Goal: Task Accomplishment & Management: Use online tool/utility

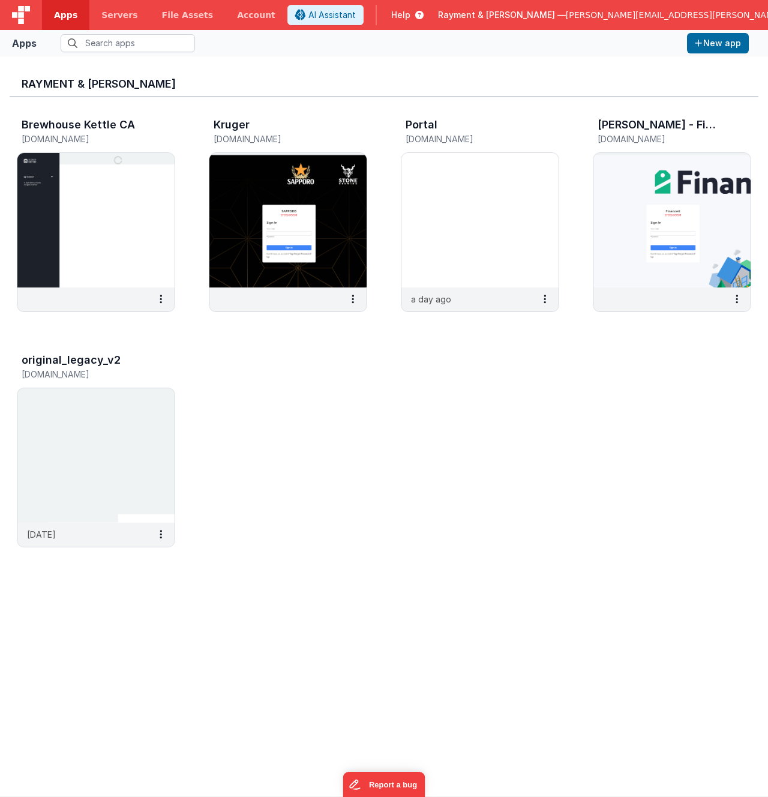
click at [253, 441] on div "Brewhouse Kettle CA brewhousekettleca.clientportal.cloud Kruger kruger.clientpo…" at bounding box center [384, 336] width 749 height 478
click at [164, 536] on button at bounding box center [161, 534] width 28 height 23
click at [131, 627] on link "Delete App" at bounding box center [133, 624] width 83 height 22
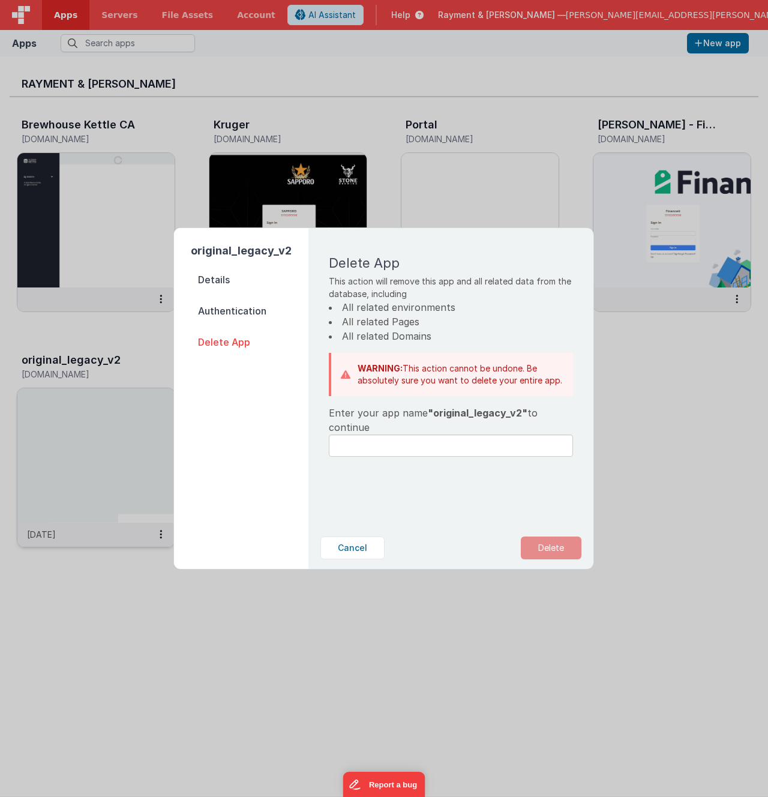
click at [469, 408] on span ""original_legacy_v2"" at bounding box center [478, 413] width 100 height 12
copy span "original_legacy_v2"
click at [421, 442] on input "text" at bounding box center [451, 446] width 244 height 22
paste input "original_legacy_v2"
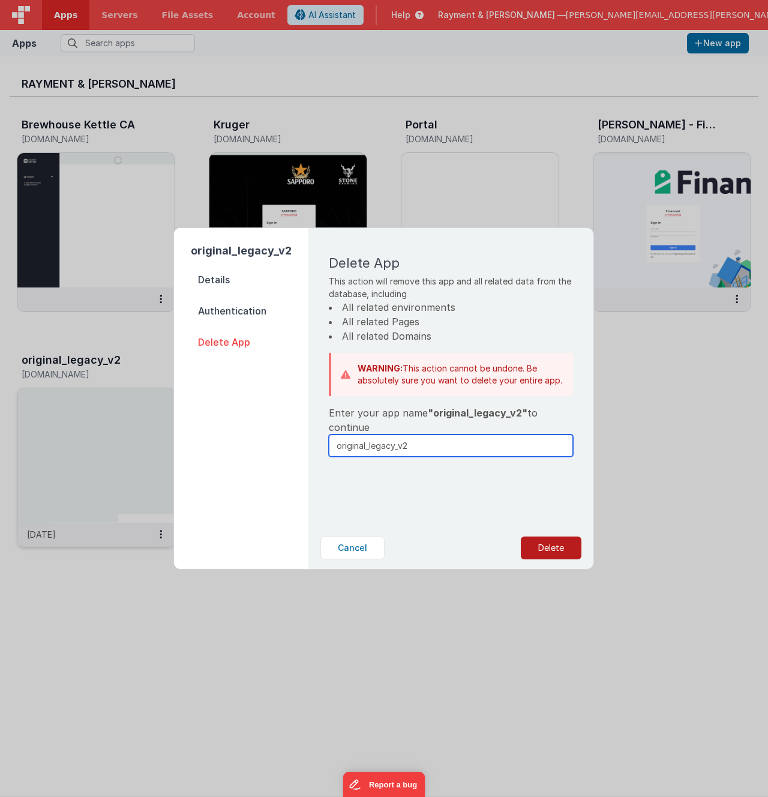
type input "original_legacy_v2"
click at [558, 554] on button "Delete" at bounding box center [551, 548] width 61 height 23
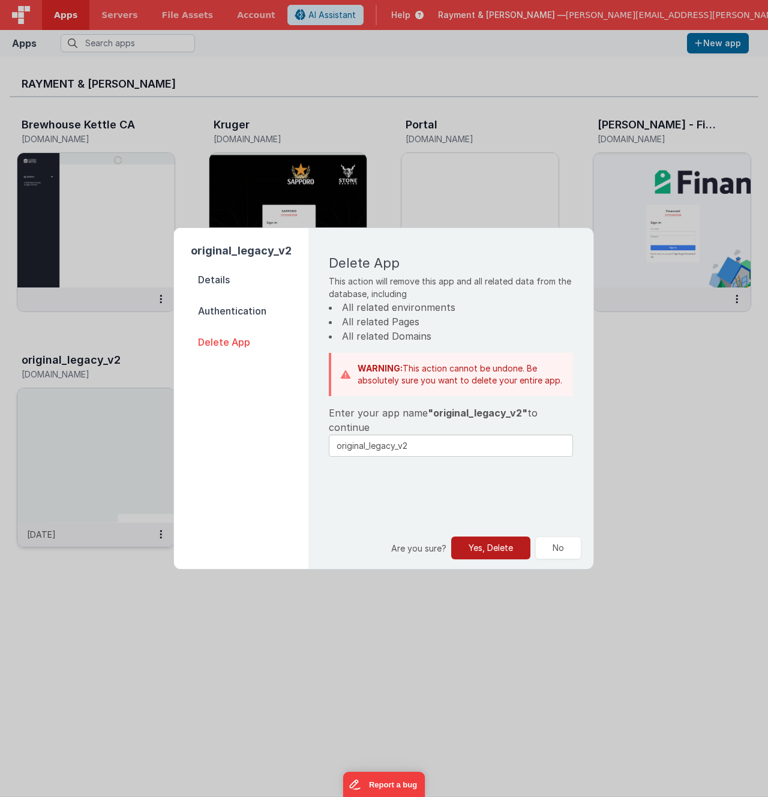
click at [483, 549] on button "Yes, Delete" at bounding box center [490, 548] width 79 height 23
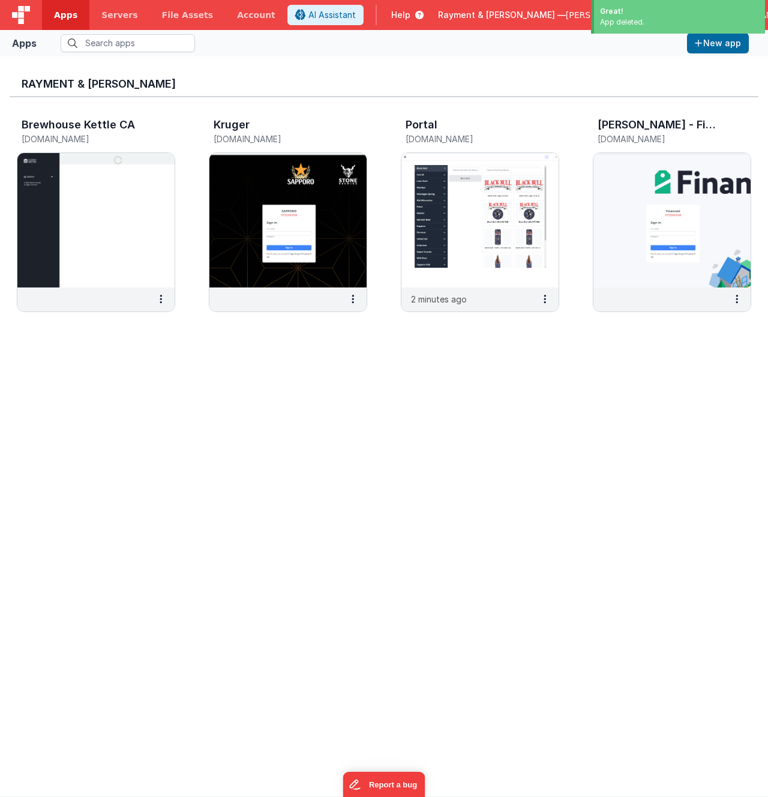
click at [417, 427] on div "Rayment & Collins Brewhouse Kettle CA brewhousekettleca.clientportal.cloud Krug…" at bounding box center [384, 426] width 749 height 721
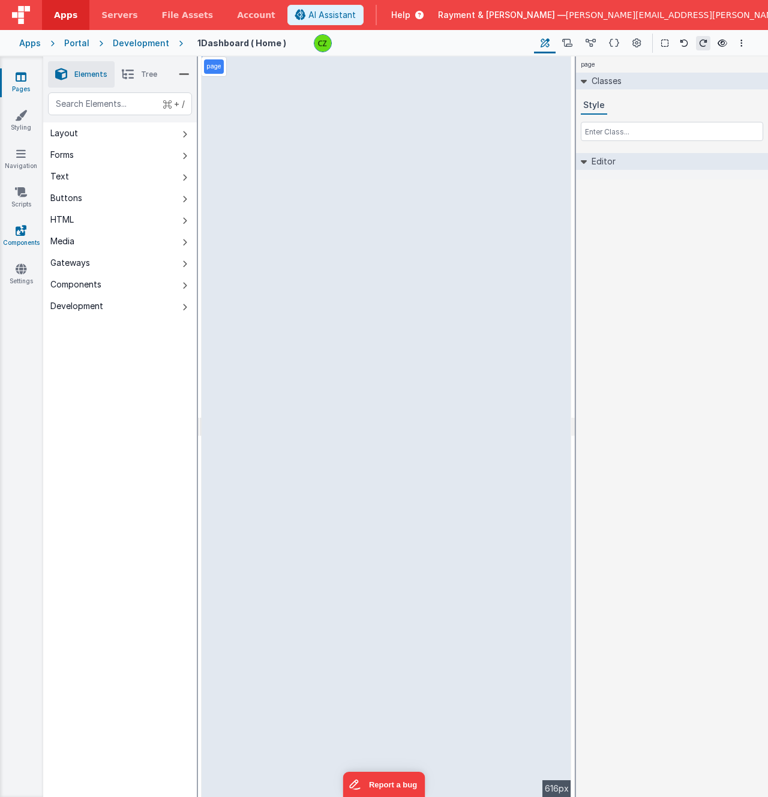
click at [23, 232] on icon at bounding box center [21, 230] width 11 height 12
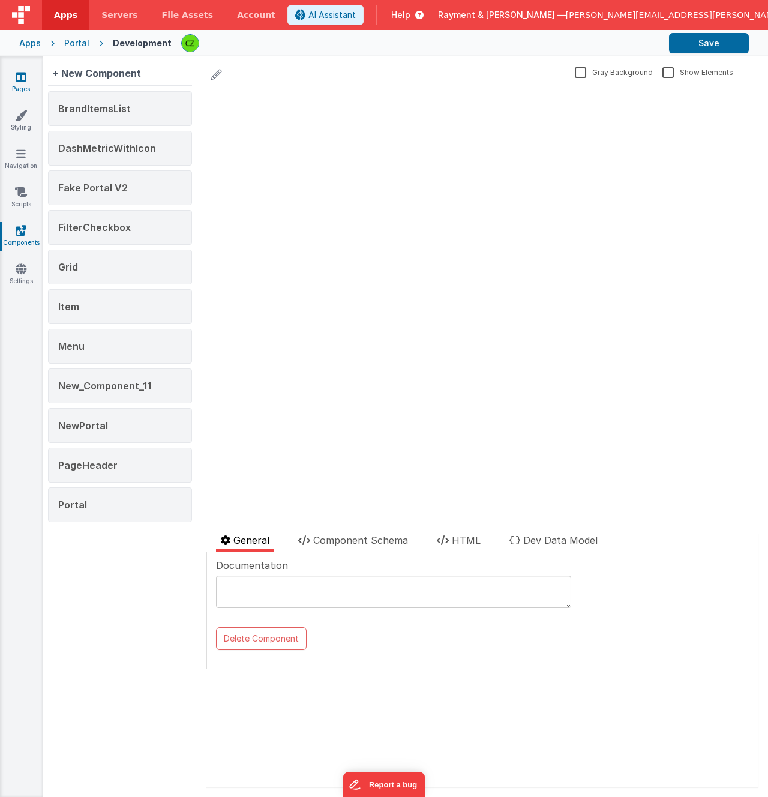
click at [27, 79] on link "Pages" at bounding box center [20, 83] width 43 height 24
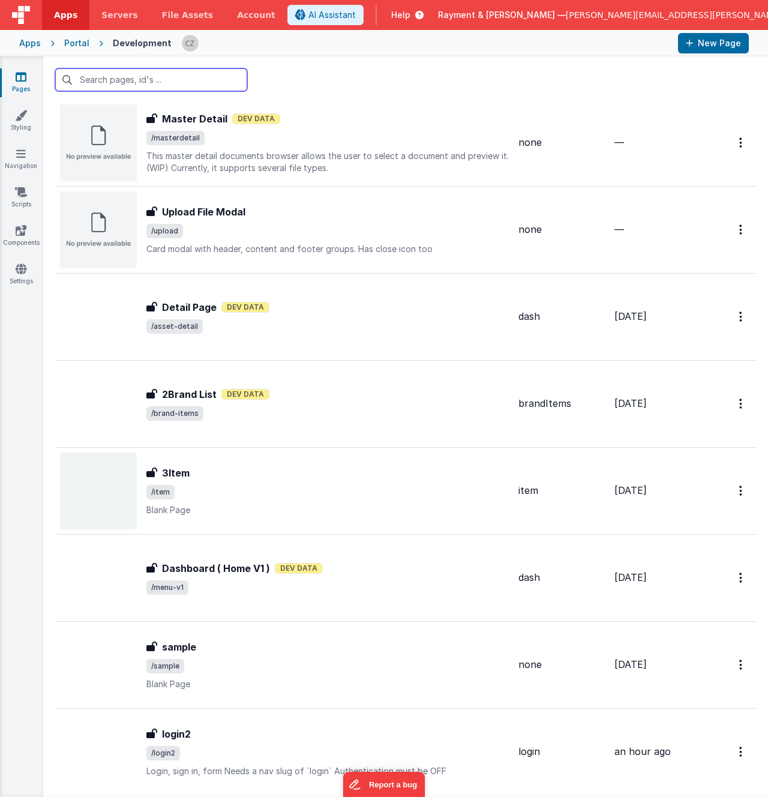
scroll to position [1478, 0]
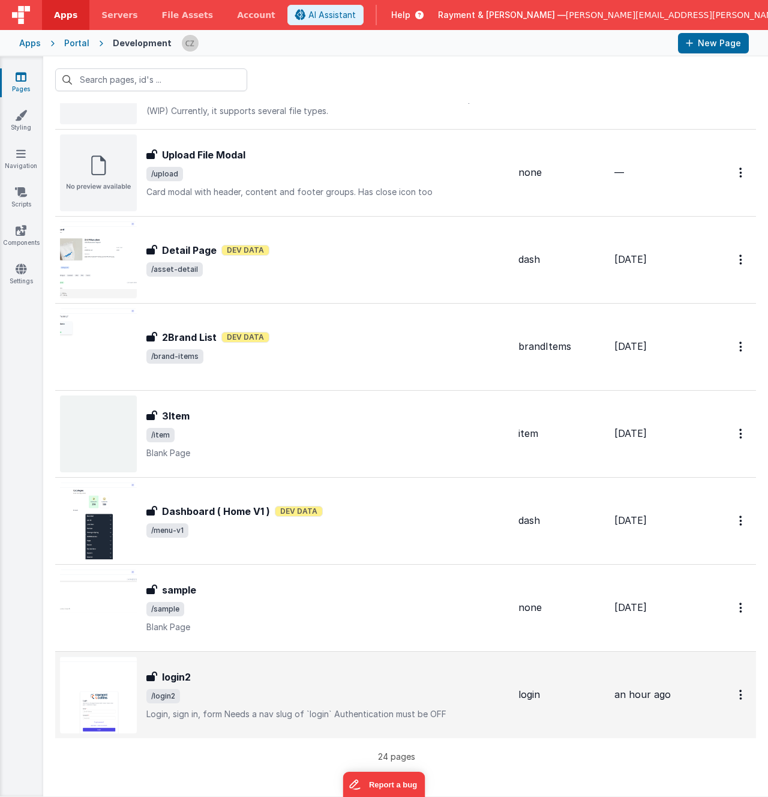
click at [254, 692] on span "/login2" at bounding box center [327, 696] width 363 height 14
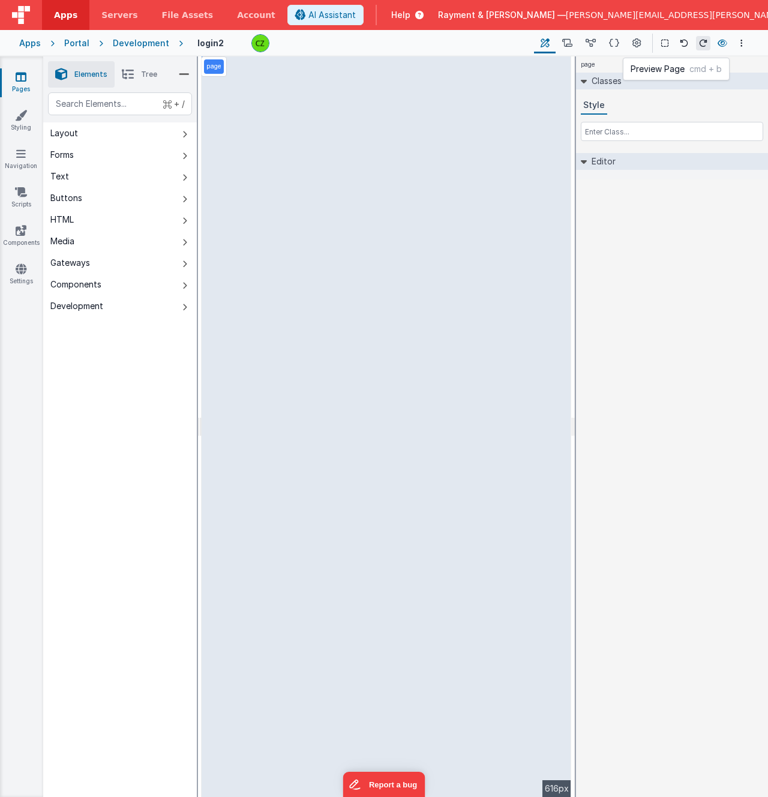
click at [726, 44] on icon at bounding box center [723, 43] width 10 height 8
click at [76, 534] on div "+ / Layout Forms Text Buttons HTML Media Gateways Components Development Page P…" at bounding box center [120, 472] width 154 height 761
click at [236, 187] on div "page --> 616px" at bounding box center [387, 426] width 370 height 741
click at [295, 329] on div "page --> 616px" at bounding box center [387, 426] width 370 height 741
click at [303, 364] on div "page --> 616px" at bounding box center [387, 426] width 370 height 741
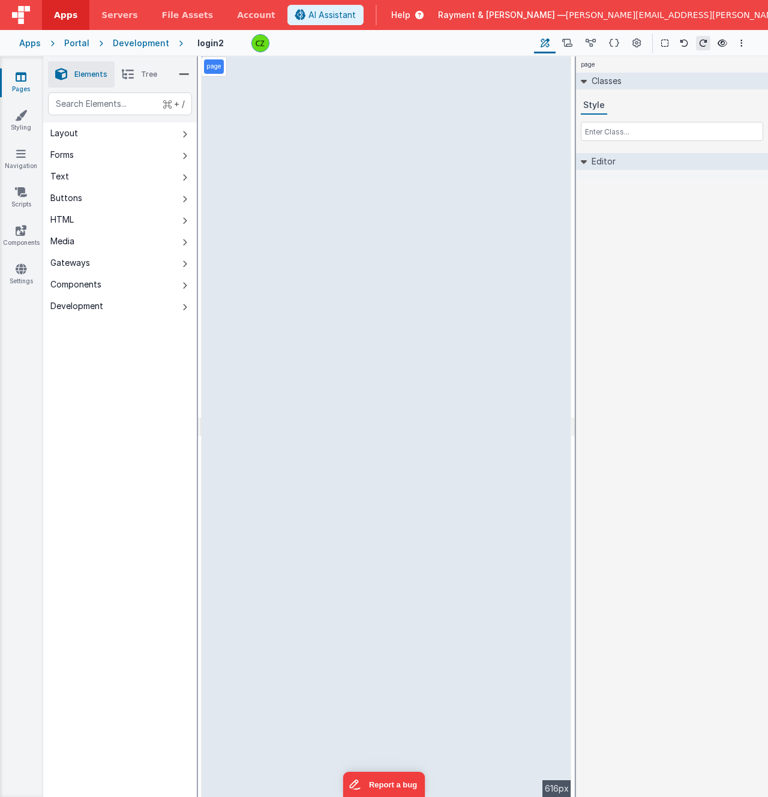
click at [253, 241] on div "page --> 616px" at bounding box center [387, 426] width 370 height 741
click at [322, 122] on div "page --> 616px" at bounding box center [387, 426] width 370 height 741
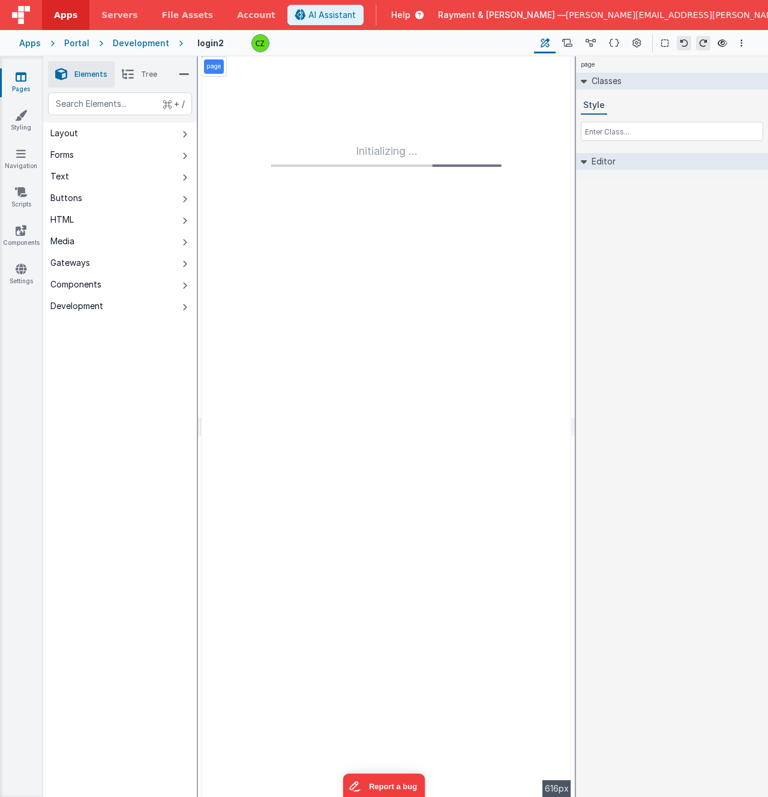
click at [17, 73] on icon at bounding box center [21, 77] width 11 height 12
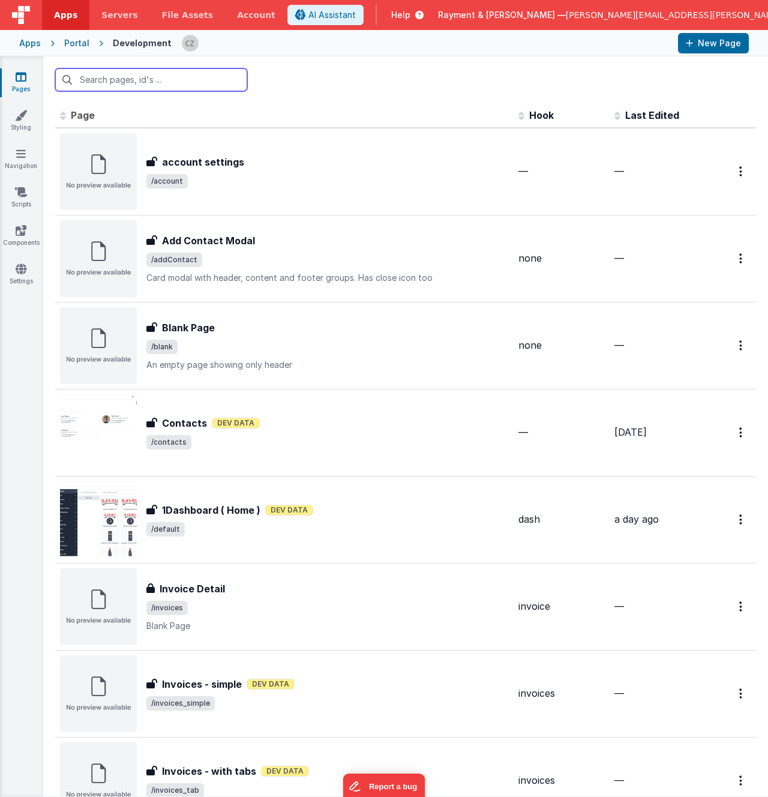
click at [148, 85] on input "text" at bounding box center [151, 79] width 192 height 23
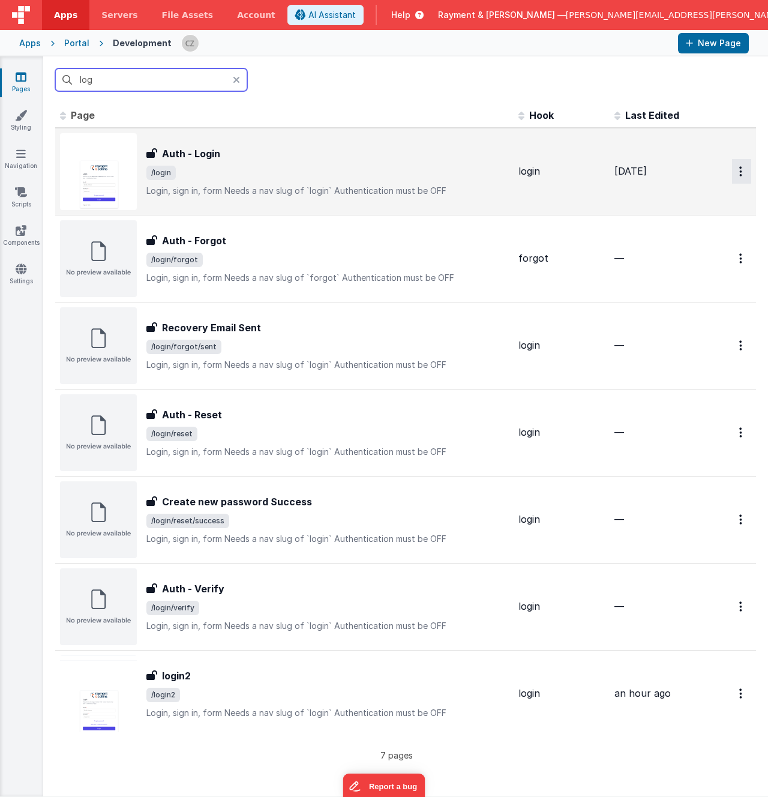
type input "log"
click at [734, 170] on button "Options" at bounding box center [741, 171] width 19 height 25
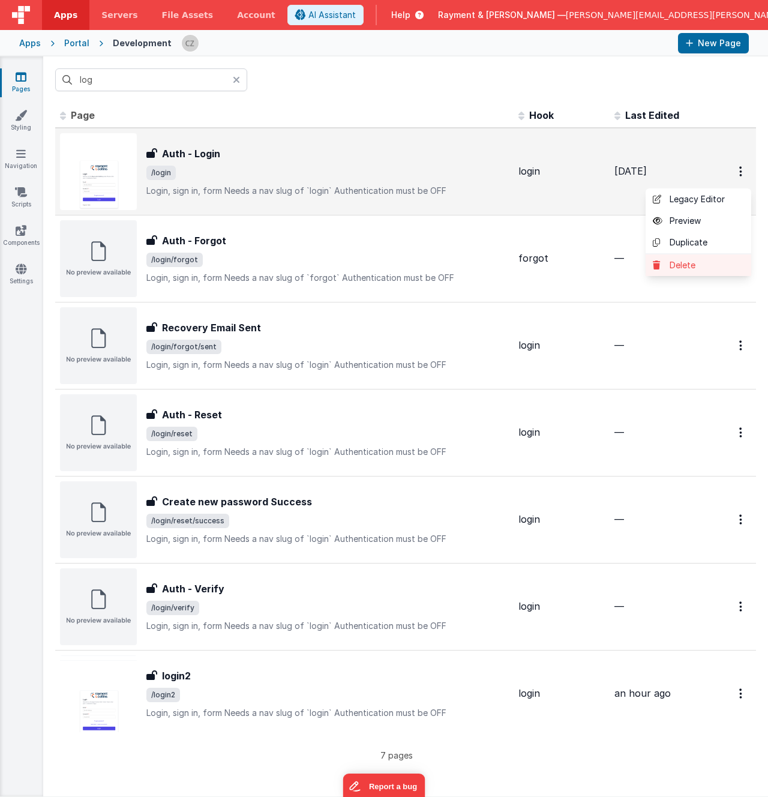
click at [673, 264] on link "Delete" at bounding box center [699, 266] width 106 height 22
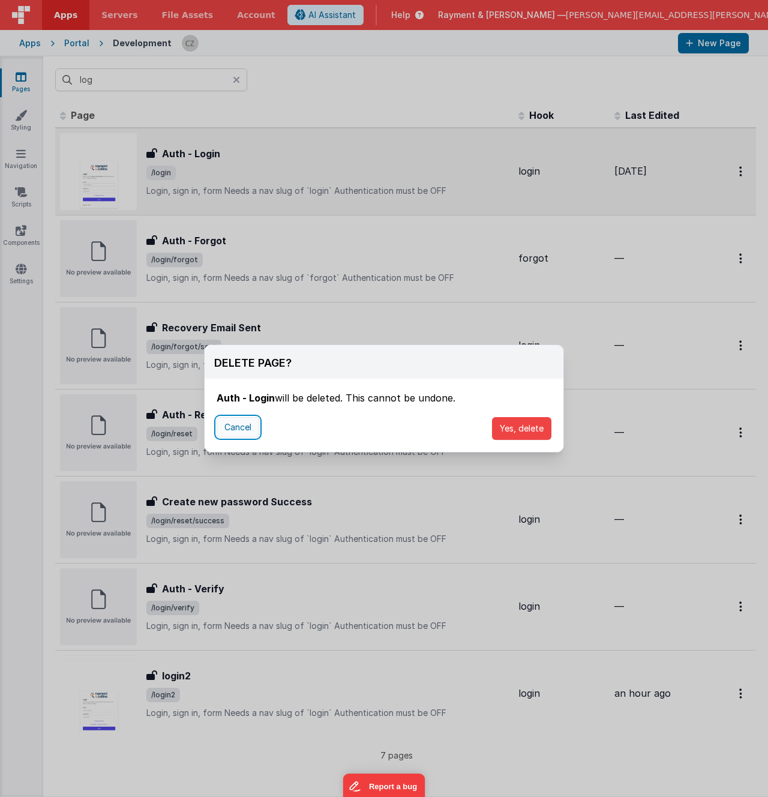
click at [236, 426] on button "Cancel" at bounding box center [238, 427] width 43 height 20
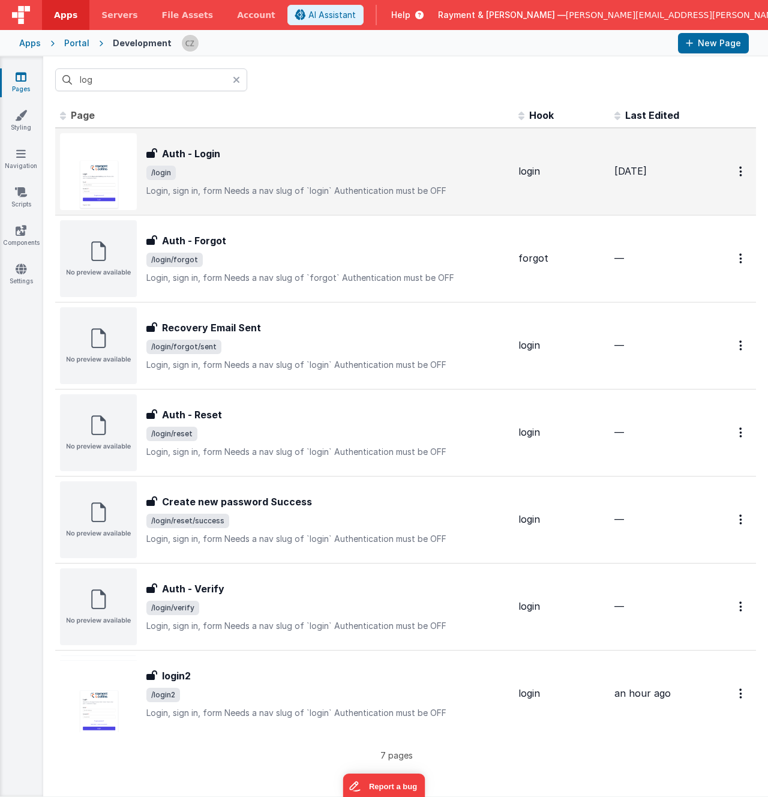
click at [270, 158] on div "Auth - Login" at bounding box center [327, 153] width 363 height 14
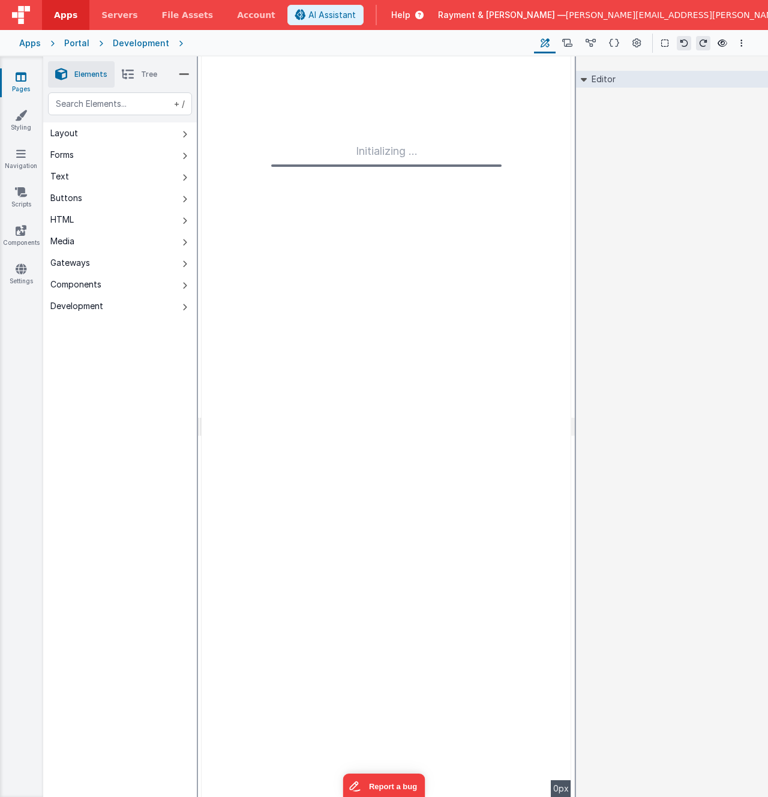
type input "FR_01ED998E-6CB9-2B49-957B-2756E9BF4C2A"
type textarea "Login, sign in, form Needs a nav slug of `login` Authentication must be OFF"
type input "login"
checkbox input "false"
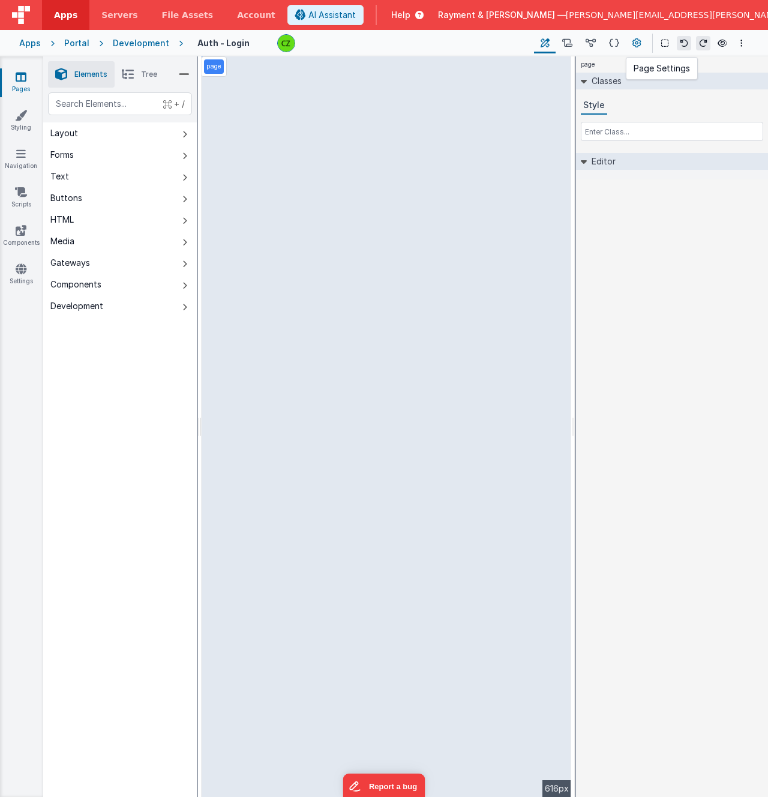
click at [633, 41] on icon at bounding box center [637, 43] width 9 height 13
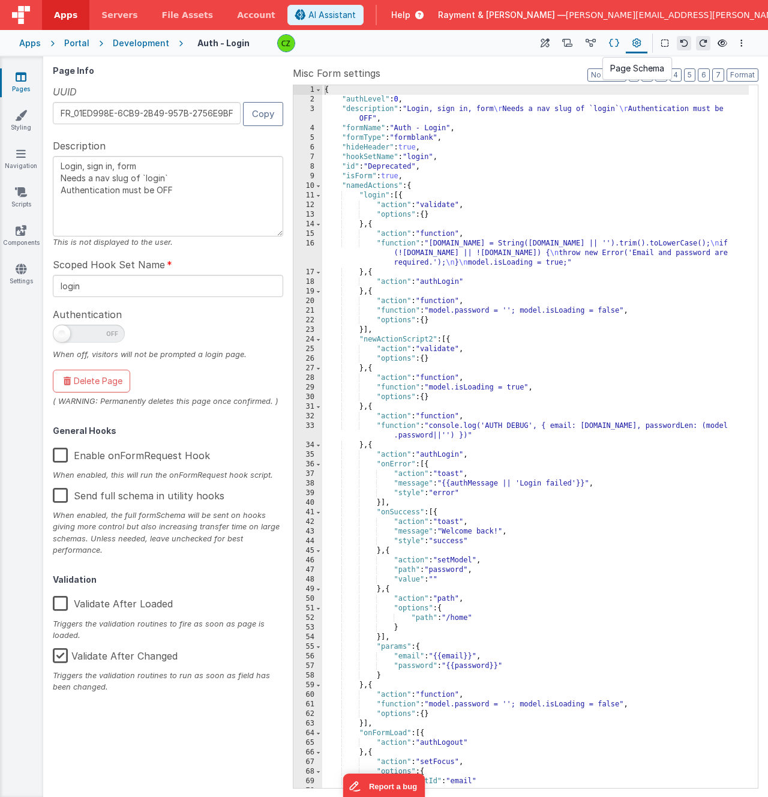
click at [611, 42] on icon at bounding box center [614, 43] width 10 height 13
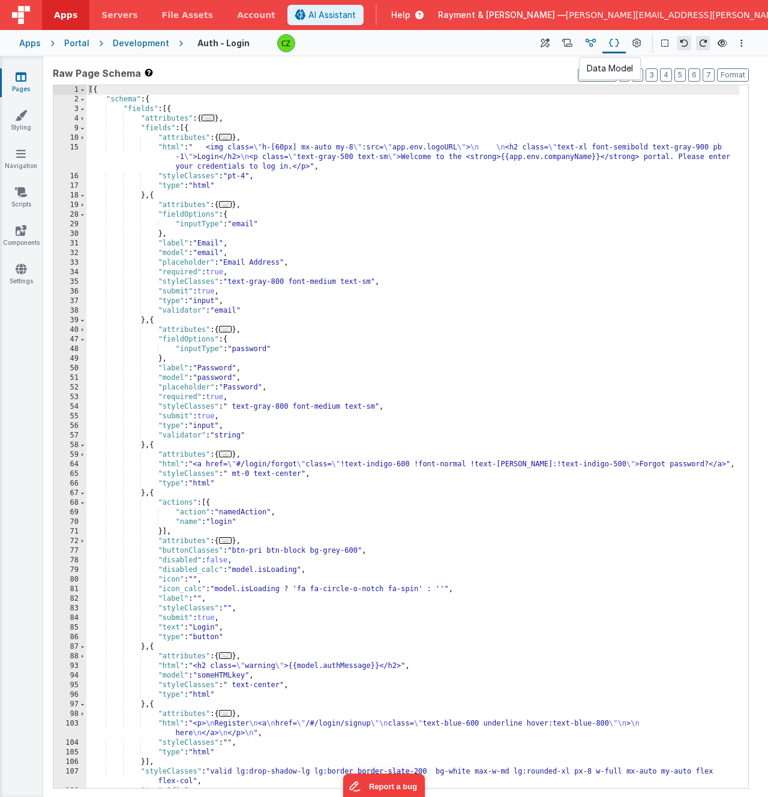
click at [588, 43] on icon at bounding box center [591, 43] width 10 height 13
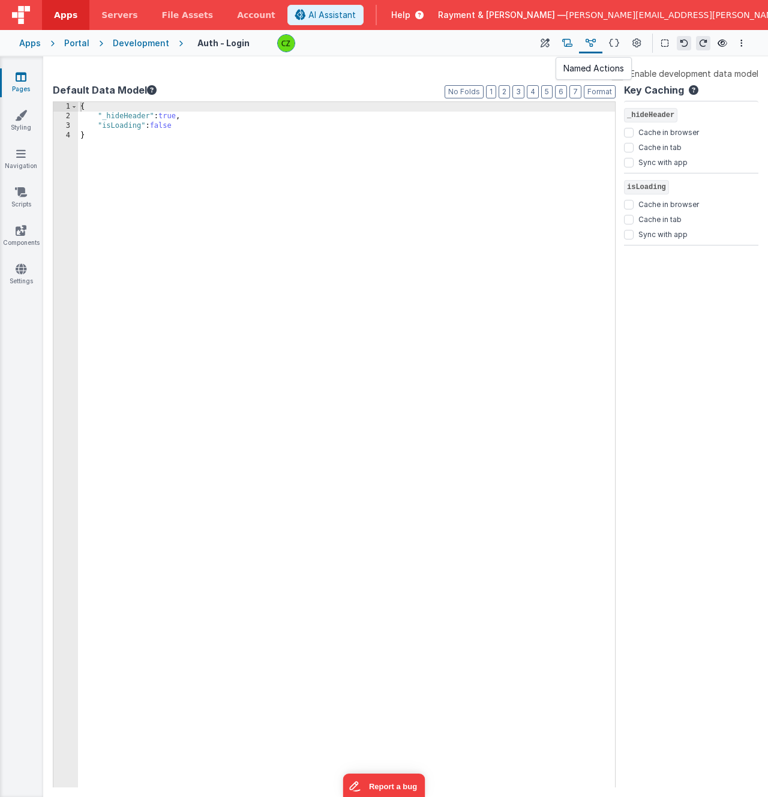
click at [571, 44] on icon at bounding box center [567, 43] width 10 height 13
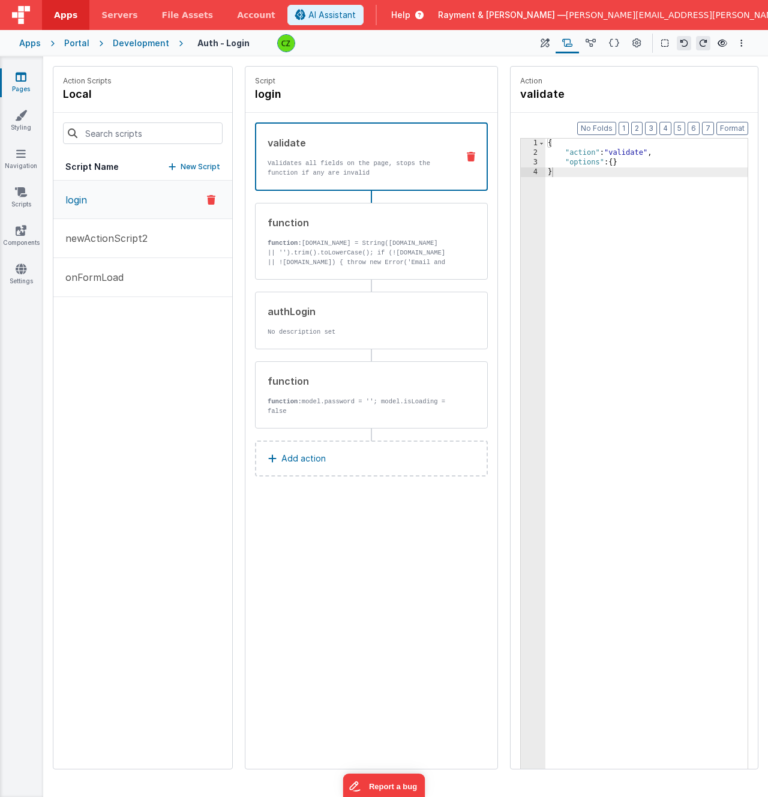
click at [111, 202] on button "login" at bounding box center [142, 200] width 179 height 38
click at [113, 232] on p "newActionScript2" at bounding box center [102, 238] width 89 height 14
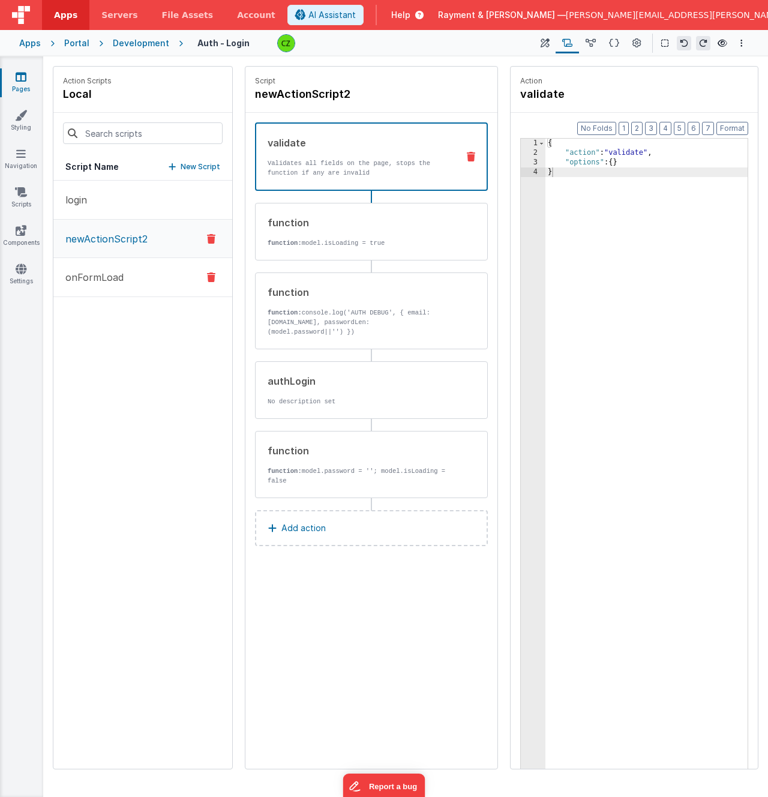
click at [118, 280] on p "onFormLoad" at bounding box center [90, 277] width 65 height 14
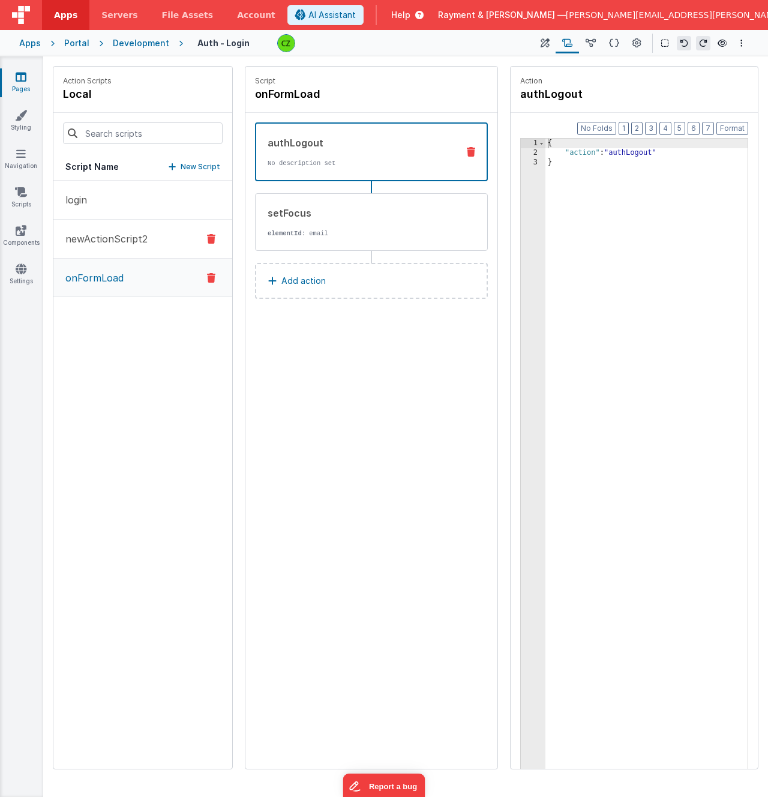
click at [121, 251] on button "newActionScript2" at bounding box center [142, 239] width 179 height 39
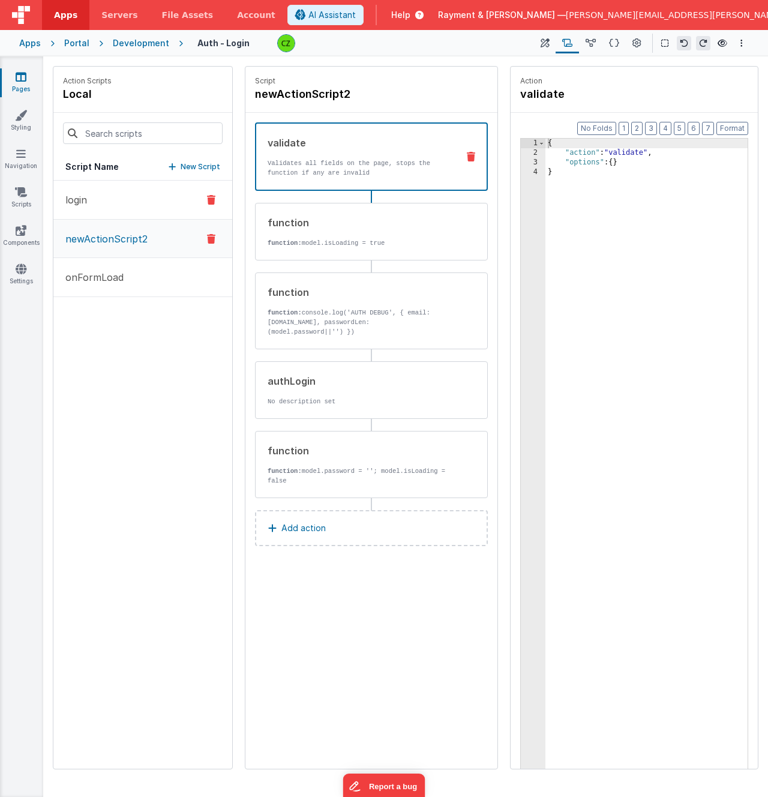
click at [120, 213] on button "login" at bounding box center [142, 200] width 179 height 39
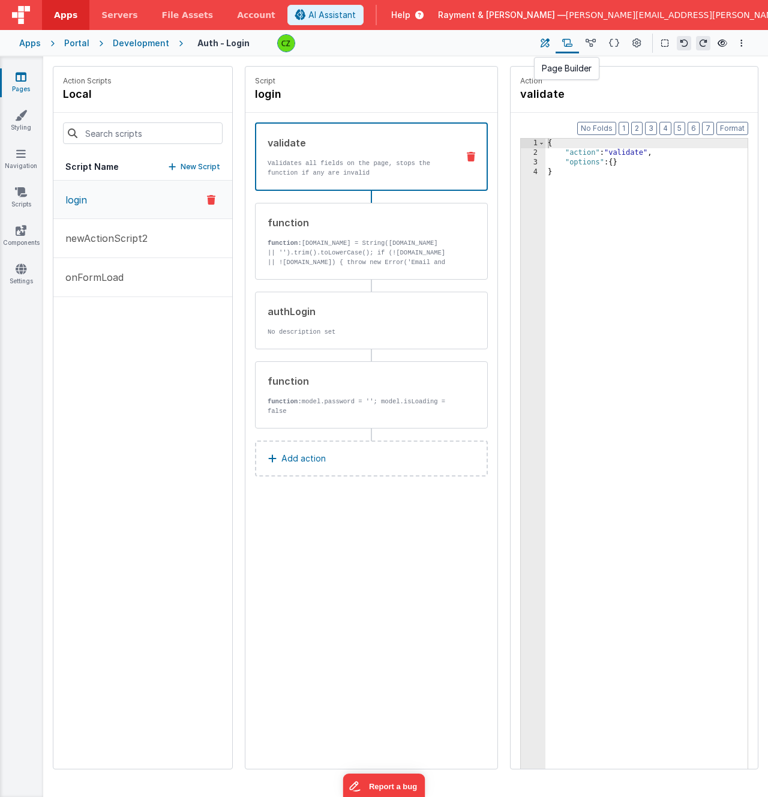
click at [553, 35] on button at bounding box center [545, 43] width 22 height 20
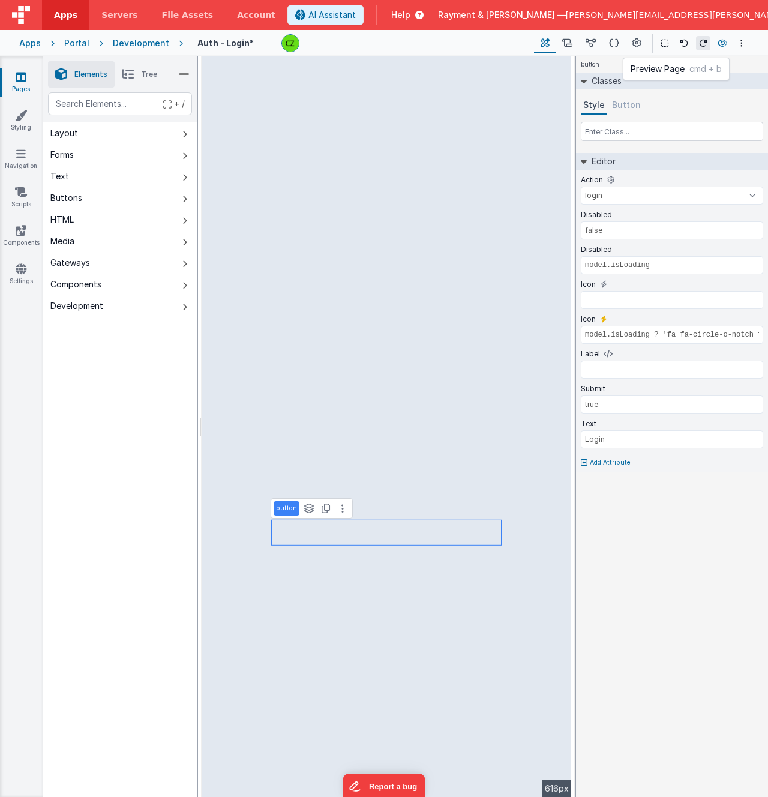
click at [720, 41] on icon at bounding box center [723, 43] width 10 height 8
click at [24, 277] on link "Settings" at bounding box center [20, 275] width 43 height 24
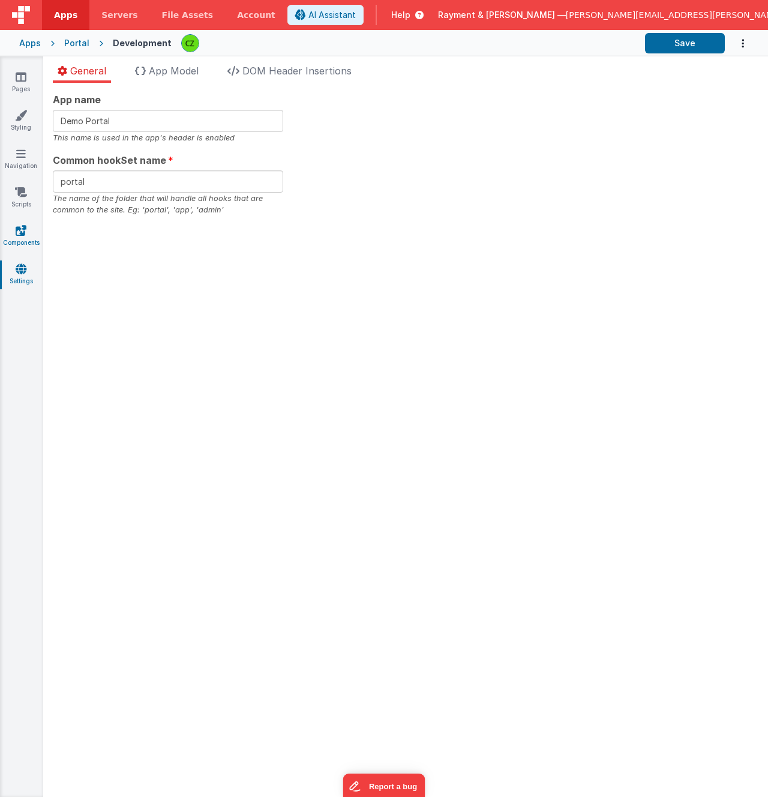
click at [24, 232] on icon at bounding box center [21, 230] width 11 height 12
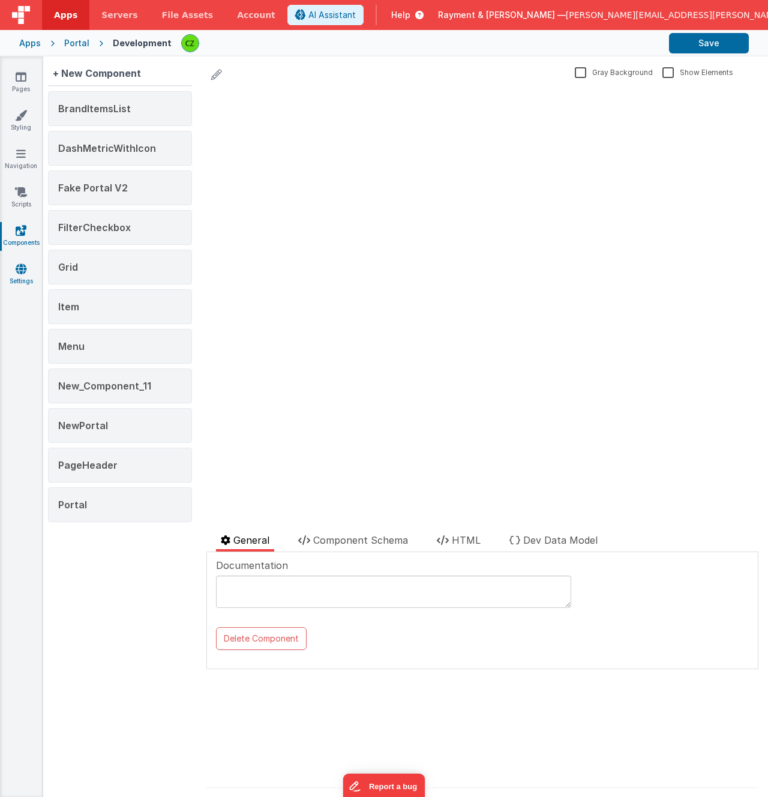
click at [19, 271] on icon at bounding box center [21, 269] width 11 height 12
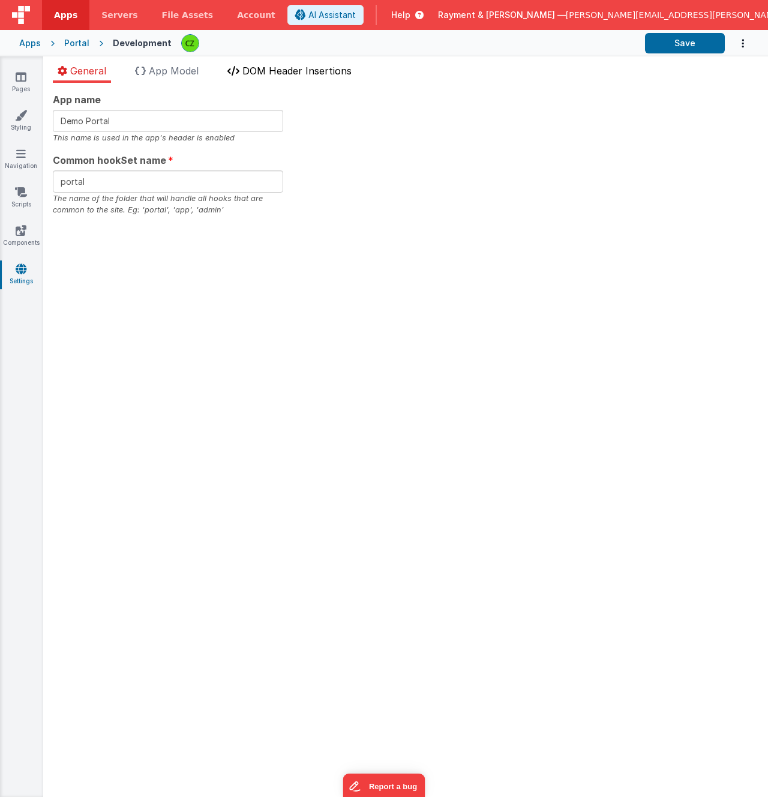
click at [259, 69] on span "DOM Header Insertions" at bounding box center [296, 71] width 109 height 12
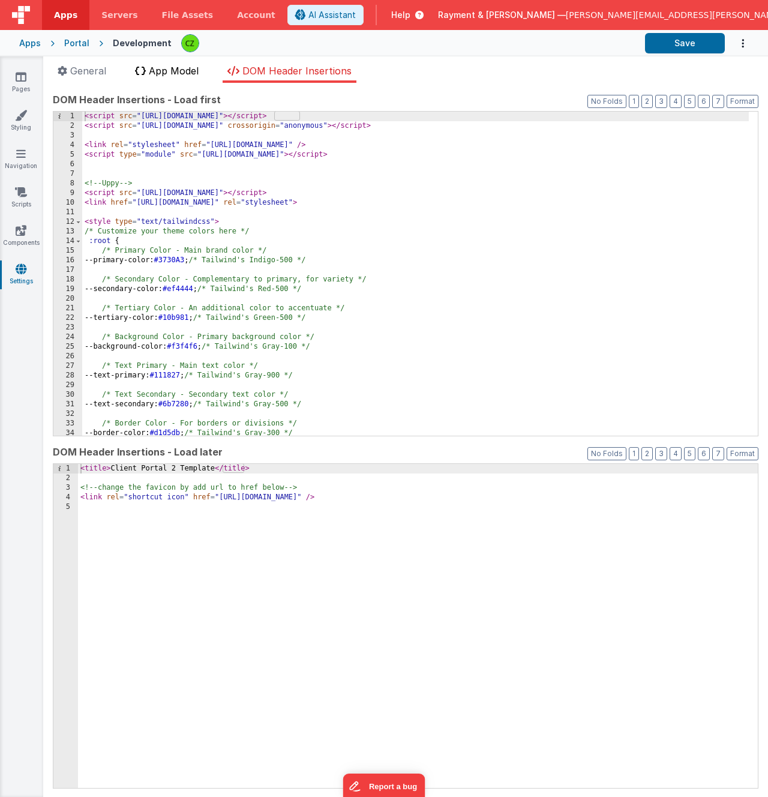
click at [163, 69] on span "App Model" at bounding box center [174, 71] width 50 height 12
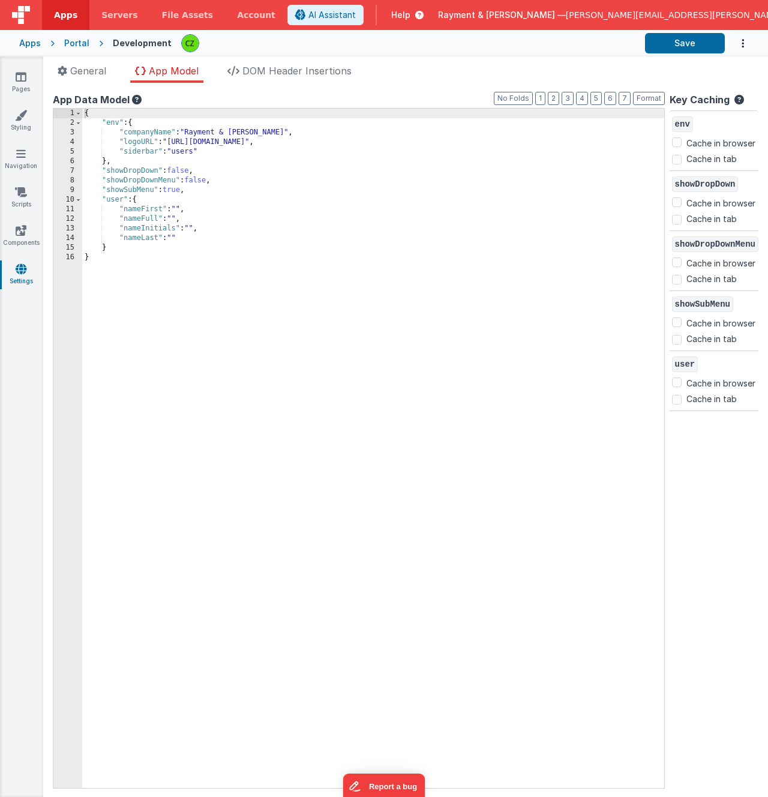
click at [146, 200] on div "{ "env" : { "companyName" : "Rayment & Collins" , "logoURL" : "https://www.raym…" at bounding box center [373, 458] width 582 height 699
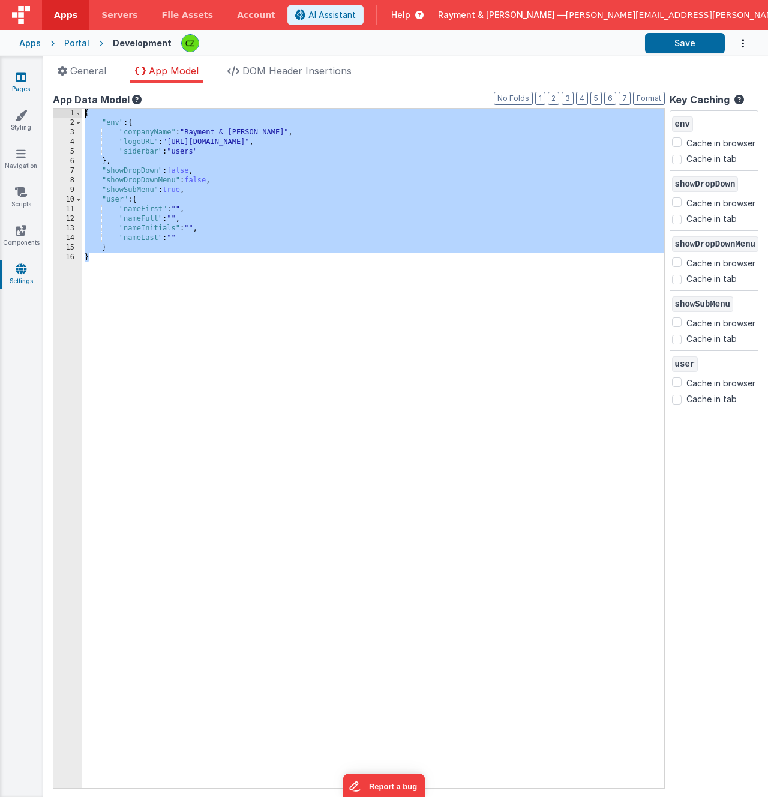
drag, startPoint x: 152, startPoint y: 323, endPoint x: 22, endPoint y: 76, distance: 278.7
click at [23, 76] on section "Pages Styling Navigation Scripts Components Settings General App Model DOM Head…" at bounding box center [384, 426] width 768 height 741
drag, startPoint x: 764, startPoint y: 19, endPoint x: 558, endPoint y: 18, distance: 206.5
click at [558, 19] on div "AI Assistant Help Rayment & Collins — carlos.zabaleta@raymentcollins.com" at bounding box center [582, 15] width 588 height 20
drag, startPoint x: 541, startPoint y: 3, endPoint x: 573, endPoint y: 29, distance: 41.8
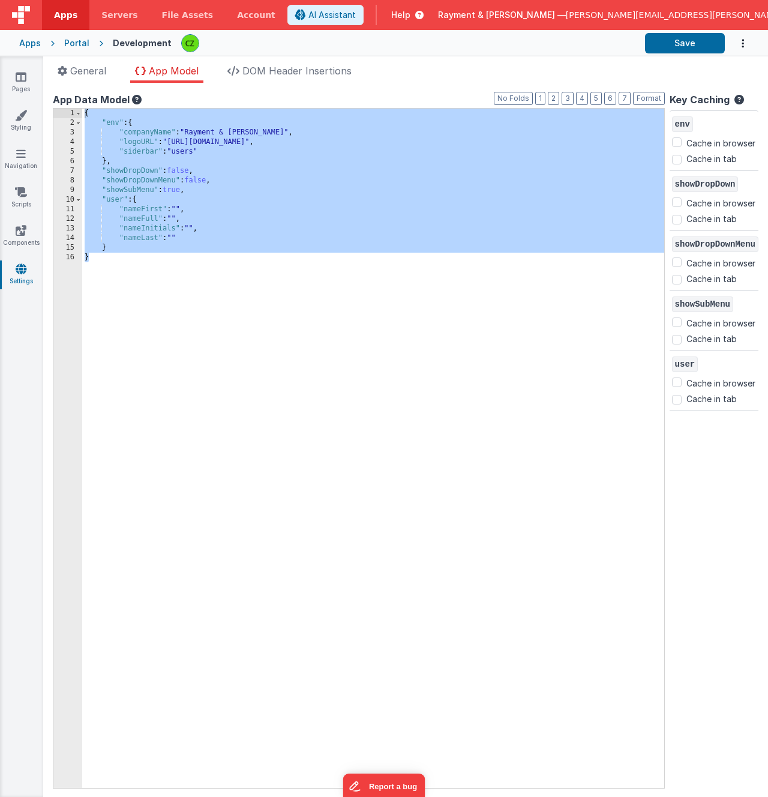
click at [573, 29] on header "Apps Servers File Assets Account Some FUTURE Slot AI Assistant Help Rayment & C…" at bounding box center [384, 15] width 768 height 30
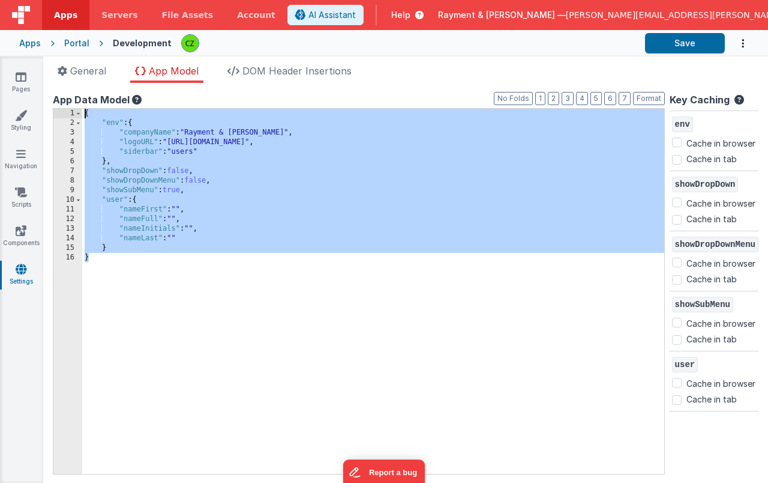
click at [157, 226] on div "{ "env" : { "companyName" : "Rayment & Collins" , "logoURL" : "https://www.raym…" at bounding box center [373, 301] width 582 height 384
click at [187, 242] on div "{ "env" : { "companyName" : "Rayment & Collins" , "logoURL" : "https://www.raym…" at bounding box center [373, 301] width 582 height 384
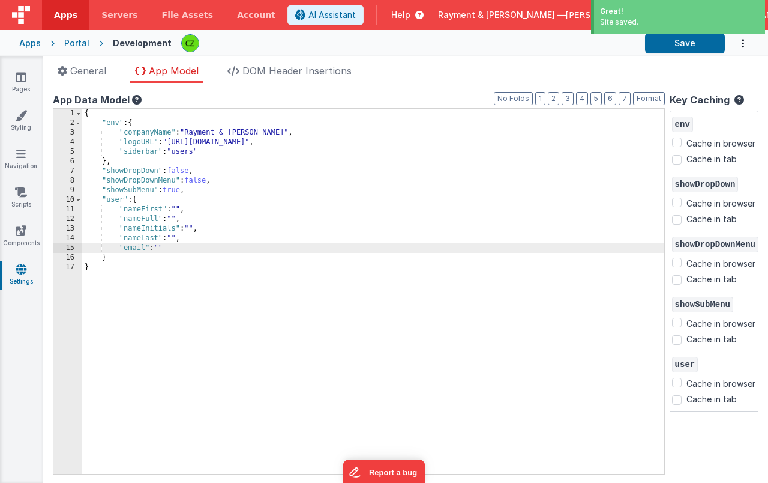
click at [194, 256] on div "{ "env" : { "companyName" : "Rayment & Collins" , "logoURL" : "https://www.raym…" at bounding box center [373, 301] width 582 height 384
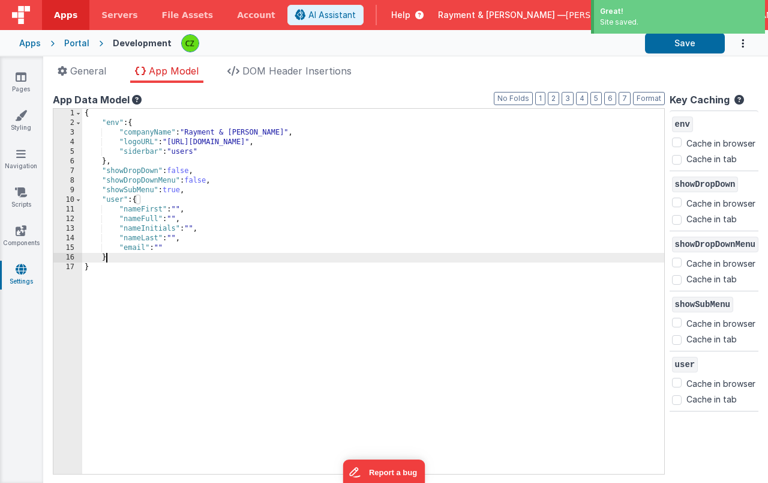
click at [225, 321] on div "{ "env" : { "companyName" : "Rayment & Collins" , "logoURL" : "https://www.raym…" at bounding box center [373, 301] width 582 height 384
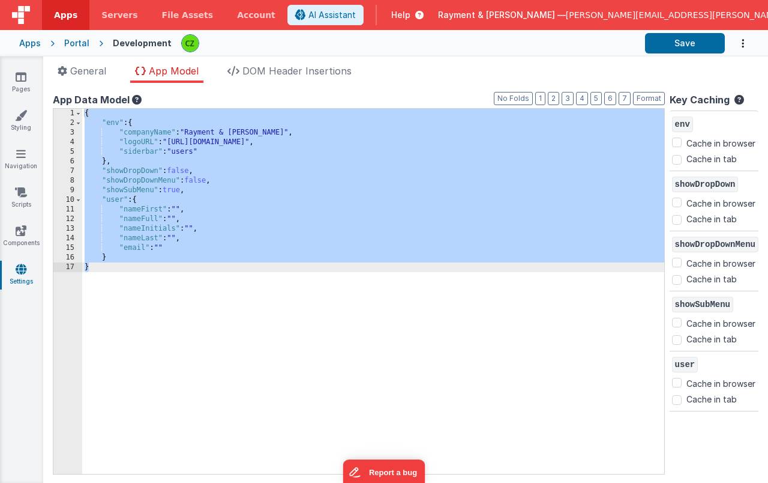
click at [411, 11] on span "Help" at bounding box center [400, 15] width 19 height 12
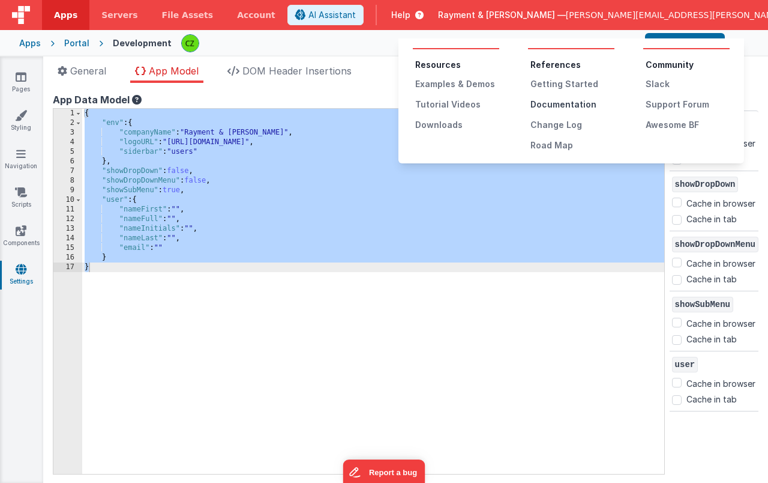
click at [557, 100] on div "Documentation" at bounding box center [573, 104] width 84 height 12
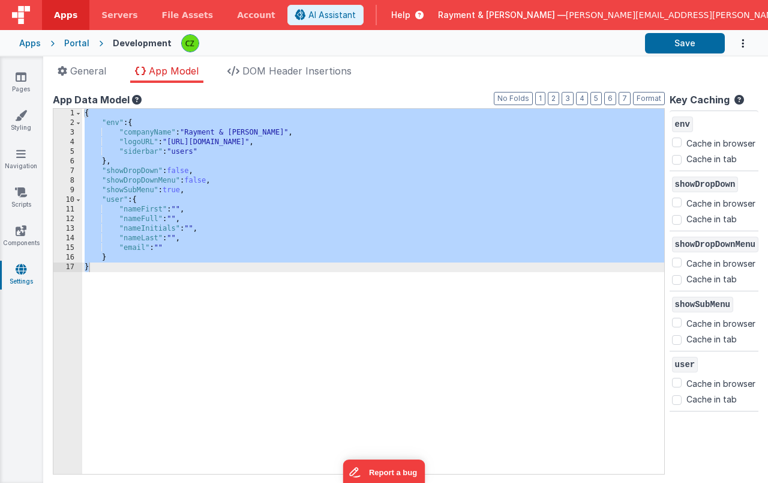
click at [134, 98] on icon at bounding box center [136, 100] width 12 height 10
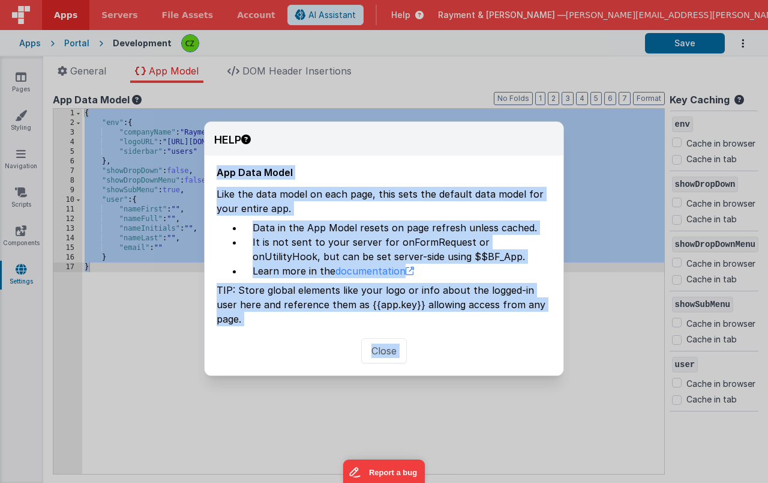
drag, startPoint x: 220, startPoint y: 171, endPoint x: 579, endPoint y: 319, distance: 388.9
click at [579, 319] on div "HELP App Data Model Like the data model on each page, this sets the default dat…" at bounding box center [384, 241] width 768 height 483
copy div "App Data Model Like the data model on each page, this sets the default data mod…"
click at [378, 338] on button "Close" at bounding box center [384, 350] width 46 height 25
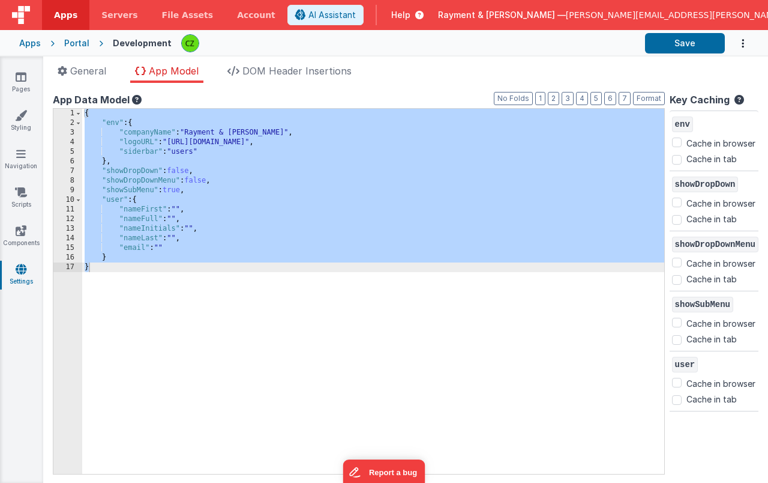
click at [232, 309] on div "{ "env" : { "companyName" : "Rayment & Collins" , "logoURL" : "https://www.raym…" at bounding box center [373, 301] width 582 height 384
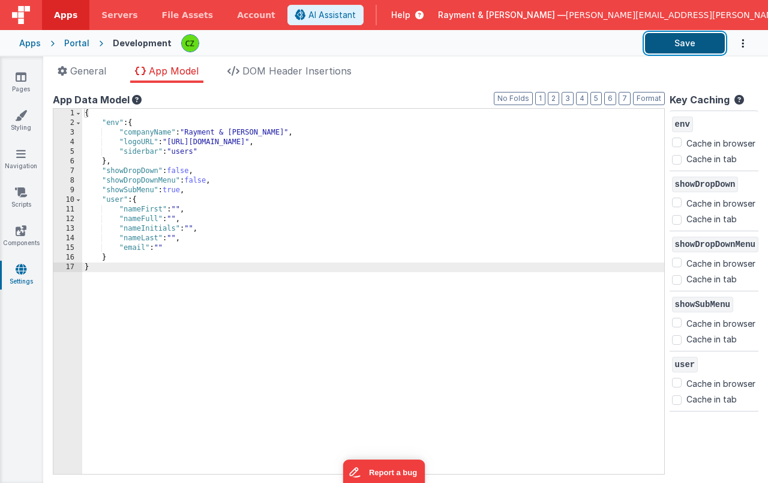
click at [683, 46] on button "Save" at bounding box center [685, 43] width 80 height 20
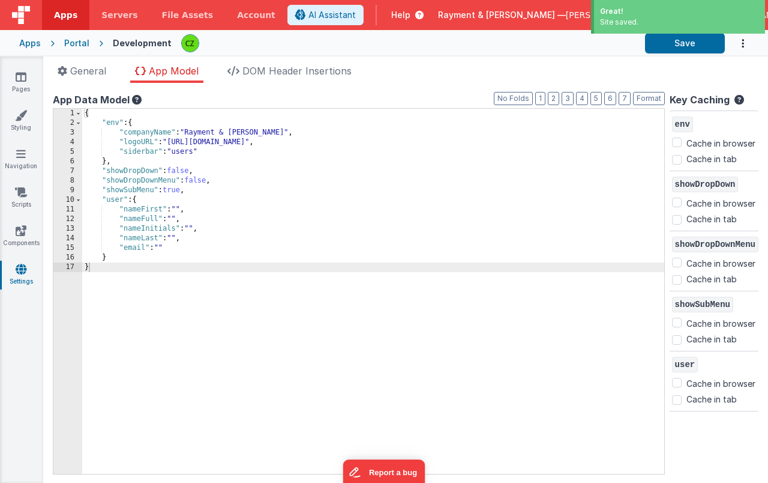
click at [730, 100] on icon at bounding box center [737, 103] width 14 height 16
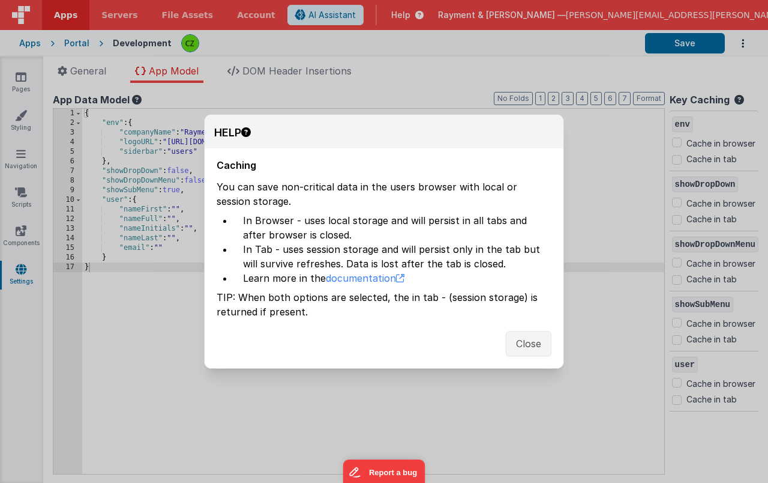
click at [519, 337] on button "Close" at bounding box center [529, 343] width 46 height 25
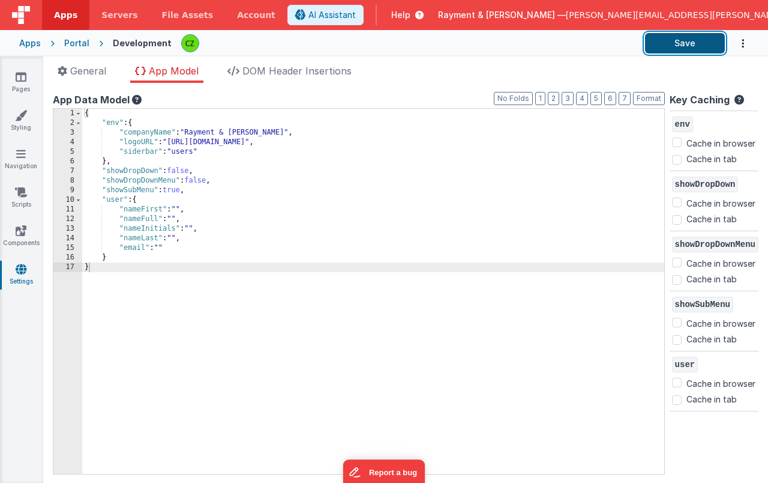
click at [694, 41] on button "Save" at bounding box center [685, 43] width 80 height 20
click at [23, 80] on icon at bounding box center [21, 77] width 11 height 12
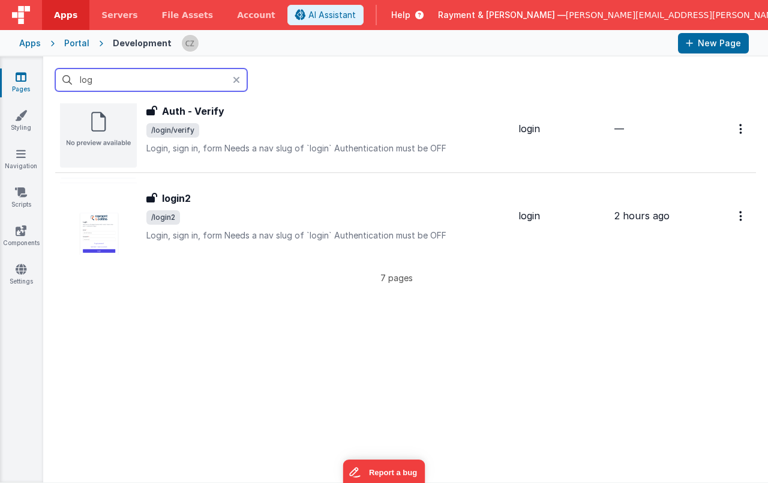
scroll to position [493, 0]
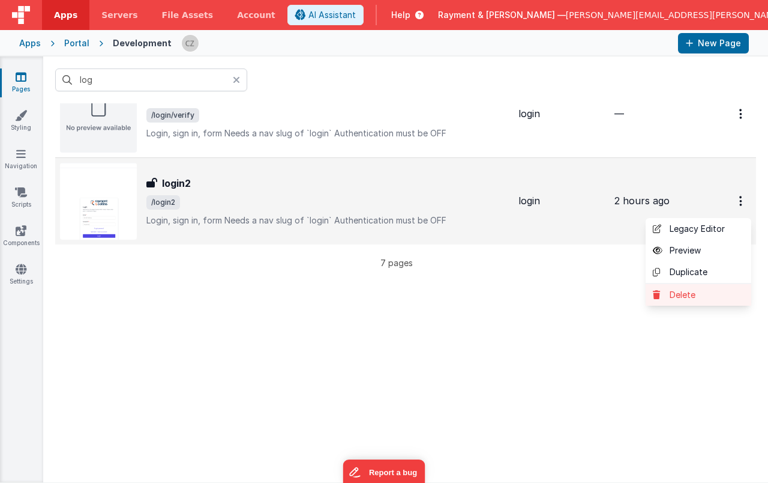
click at [660, 295] on icon at bounding box center [661, 295] width 17 height 8
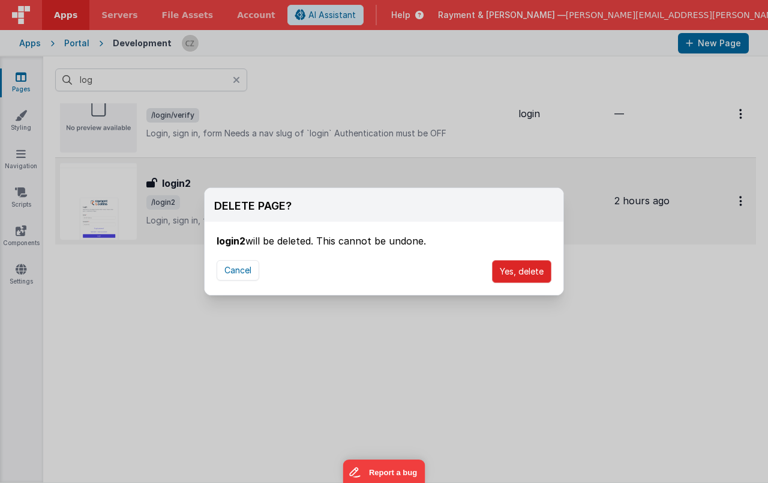
click at [522, 267] on button "Yes, delete" at bounding box center [521, 271] width 59 height 23
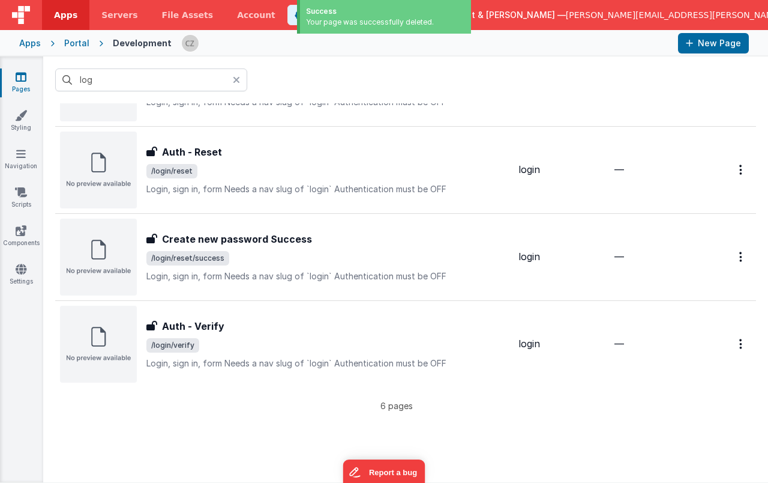
scroll to position [0, 0]
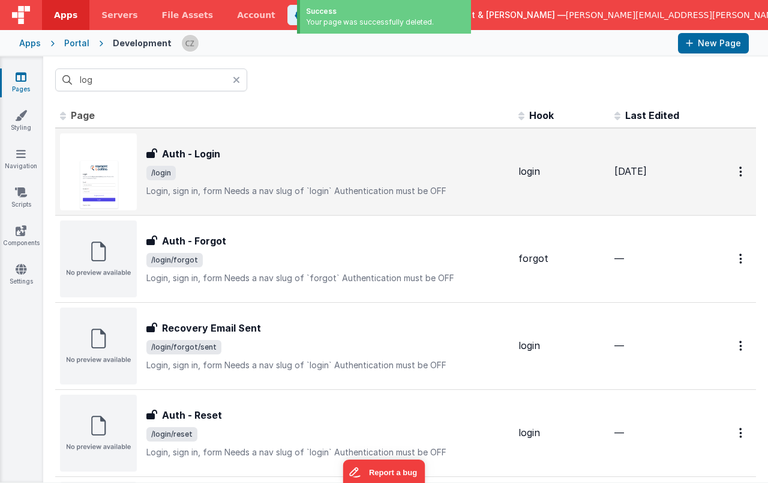
click at [408, 161] on div "Auth - Login Auth - Login /login Login, sign in, formNeeds a nav slug of `logi…" at bounding box center [327, 171] width 363 height 50
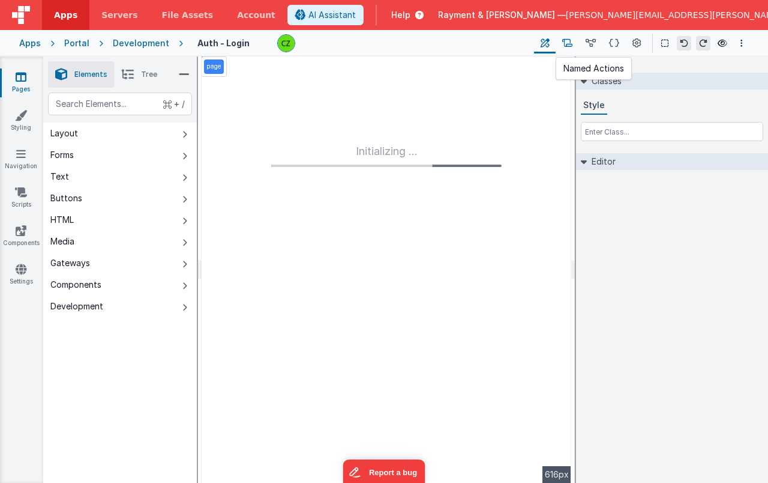
click at [570, 45] on icon at bounding box center [567, 43] width 10 height 13
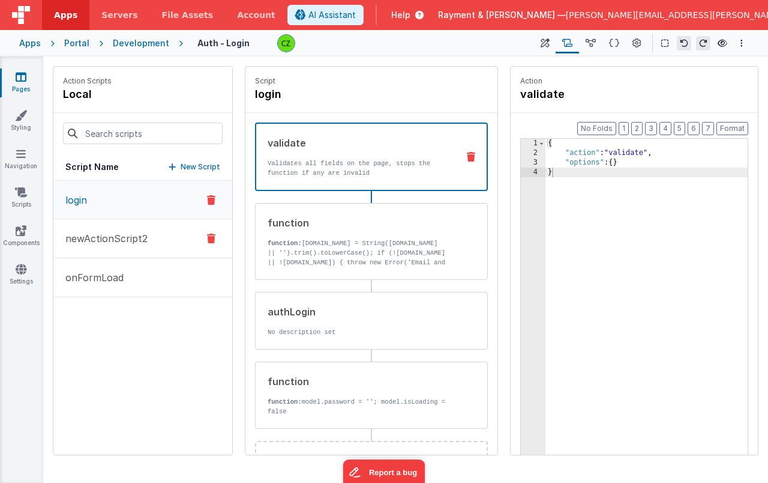
click at [116, 235] on p "newActionScript2" at bounding box center [102, 238] width 89 height 14
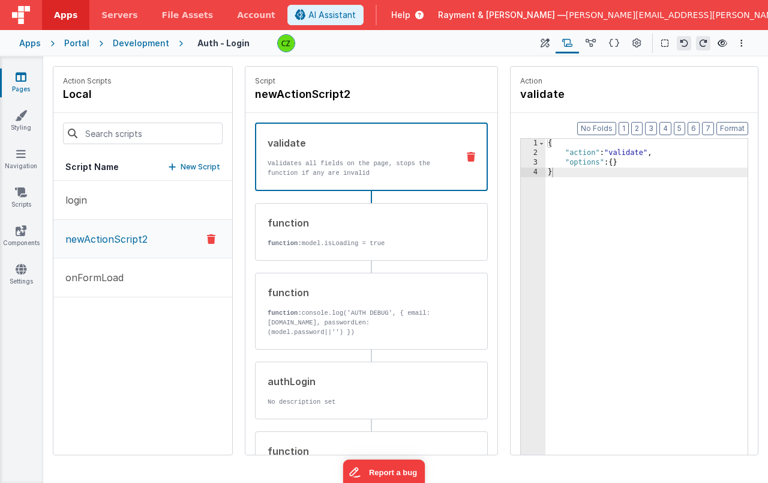
click at [211, 238] on icon at bounding box center [211, 239] width 8 height 14
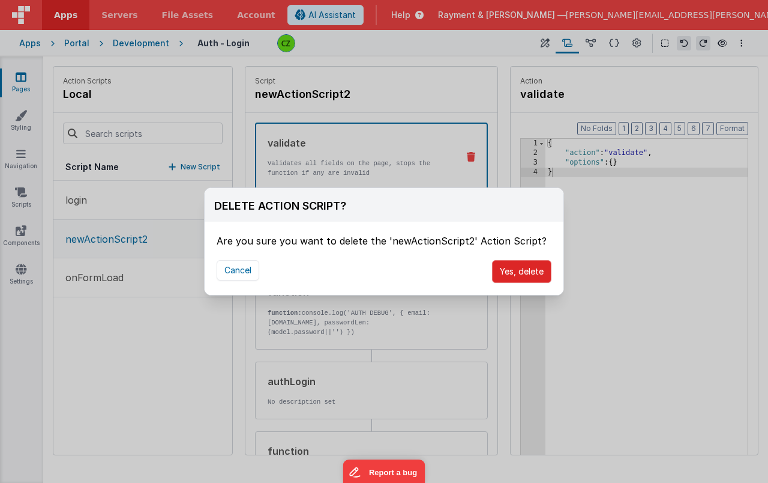
click at [526, 265] on button "Yes, delete" at bounding box center [521, 271] width 59 height 23
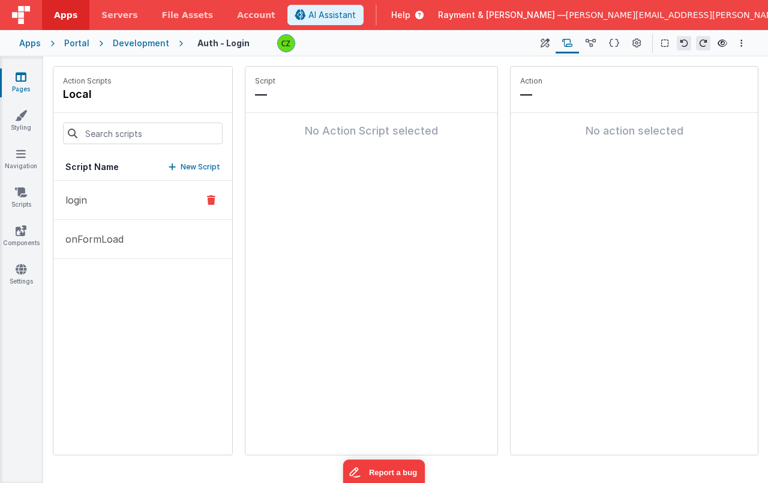
click at [95, 195] on button "login" at bounding box center [142, 200] width 179 height 39
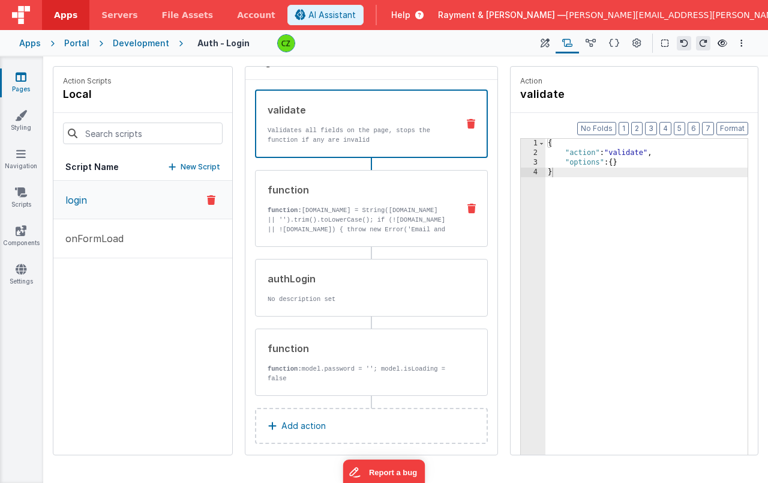
scroll to position [41, 0]
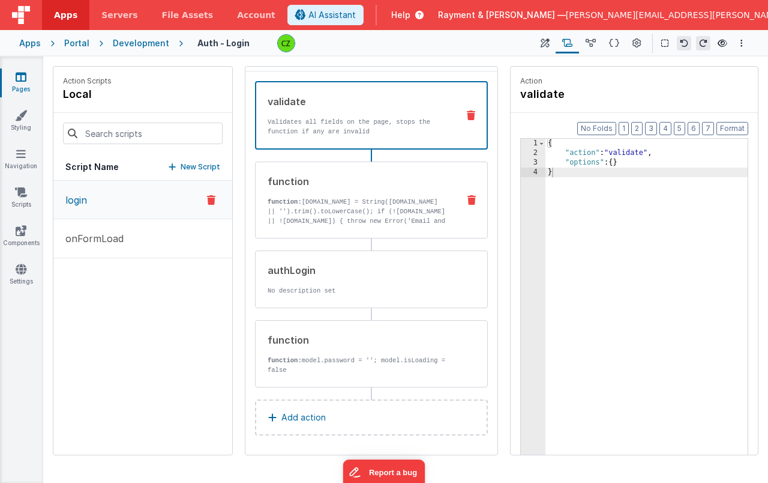
click at [357, 205] on p "function: model.email = String(model.email || '').trim().toLowerCase(); if (!mo…" at bounding box center [358, 221] width 181 height 48
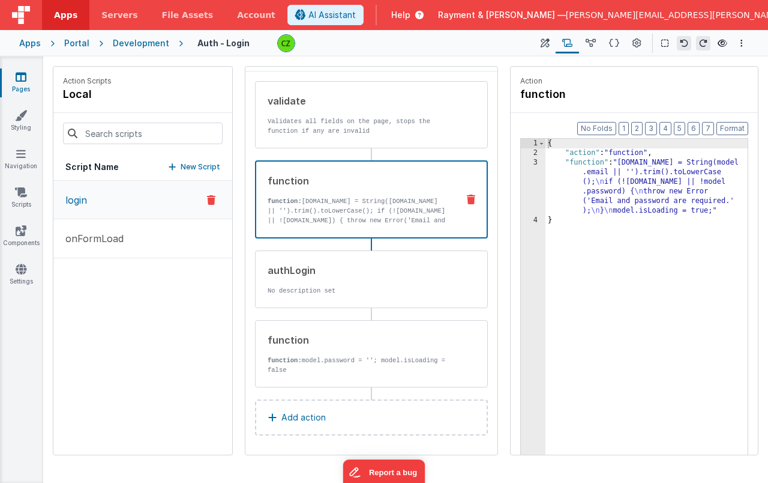
click at [467, 196] on icon at bounding box center [471, 199] width 8 height 10
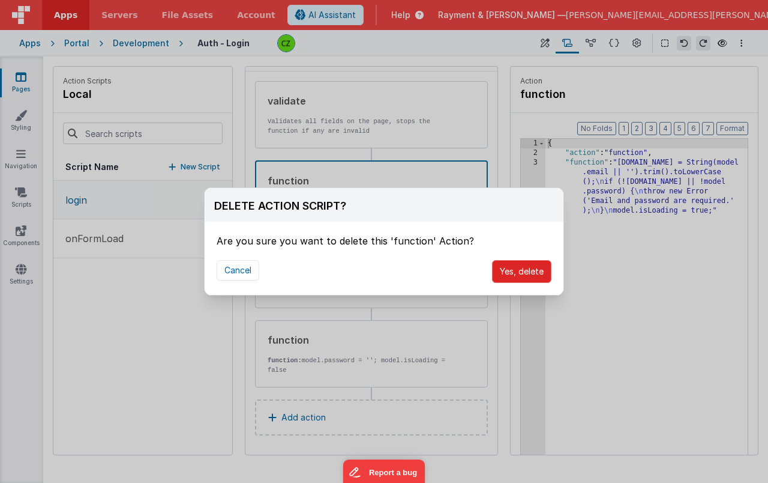
click at [507, 273] on button "Yes, delete" at bounding box center [521, 271] width 59 height 23
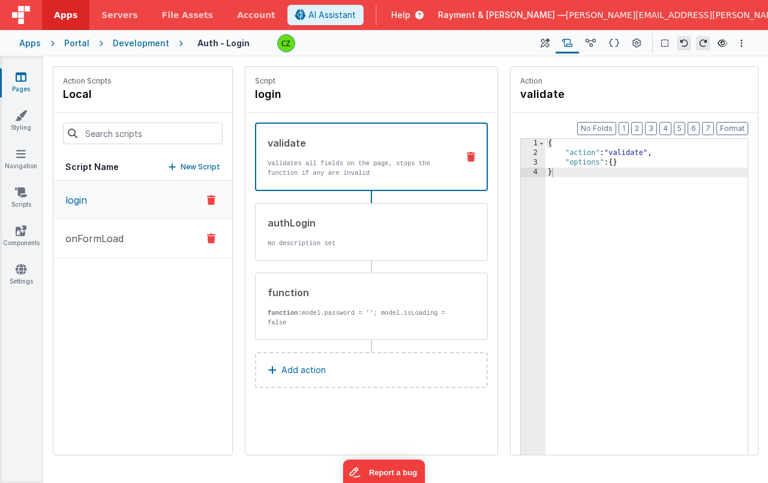
click at [101, 248] on button "onFormLoad" at bounding box center [142, 238] width 179 height 39
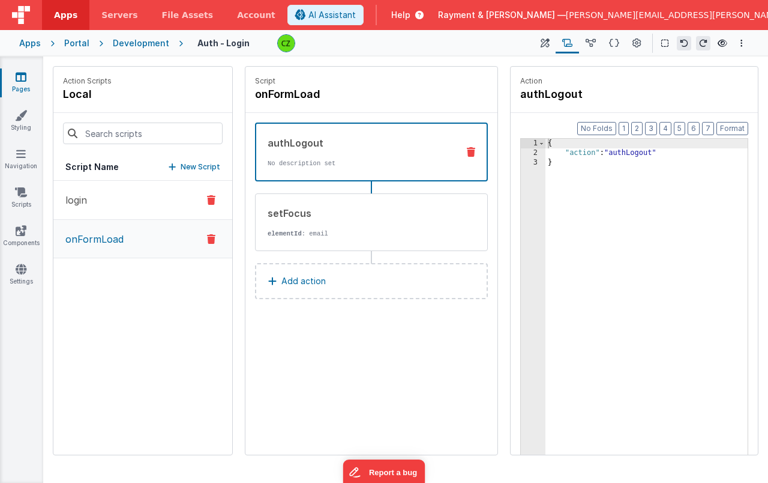
click at [127, 197] on button "login" at bounding box center [142, 200] width 179 height 39
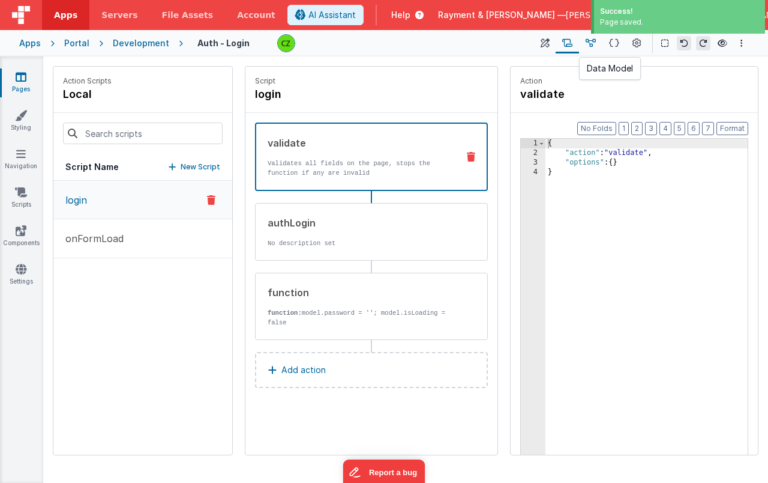
click at [598, 38] on button at bounding box center [590, 43] width 23 height 20
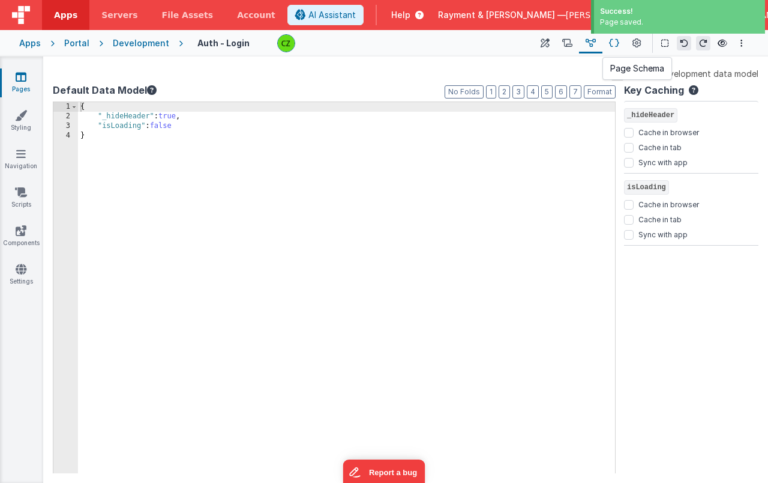
click at [615, 42] on icon at bounding box center [614, 43] width 10 height 13
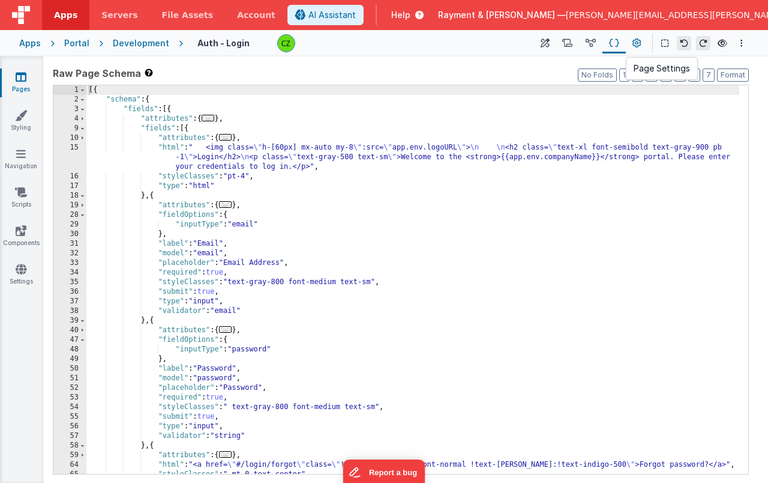
click at [642, 41] on button at bounding box center [637, 43] width 22 height 20
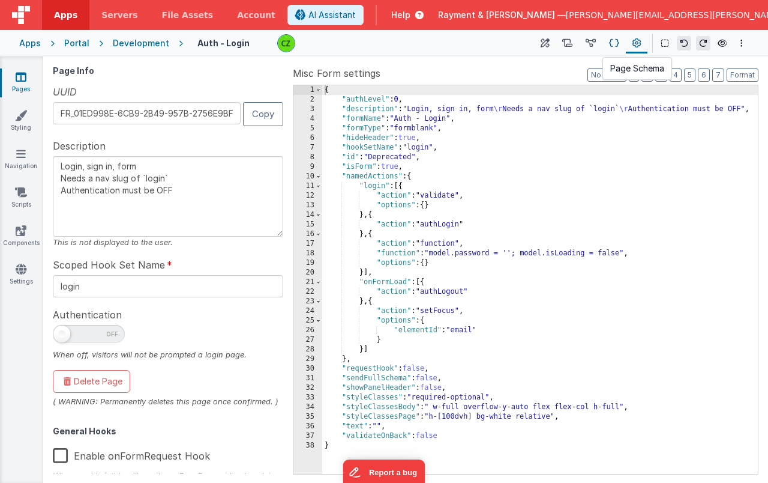
click at [612, 49] on icon at bounding box center [614, 43] width 10 height 13
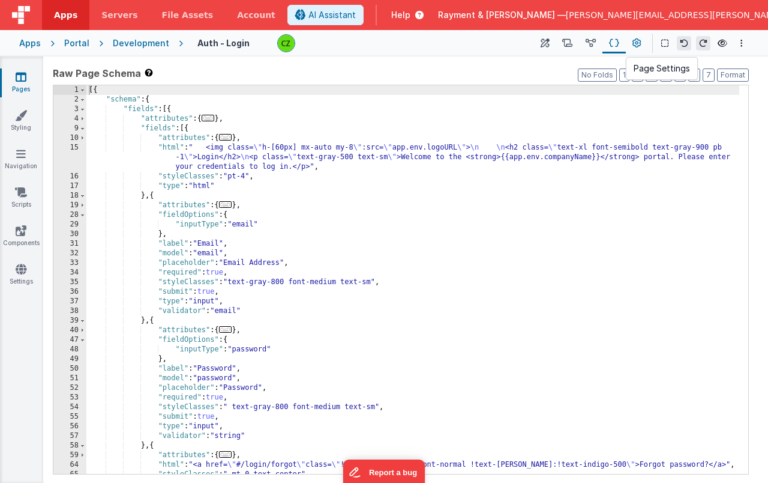
click at [635, 40] on icon at bounding box center [637, 43] width 9 height 13
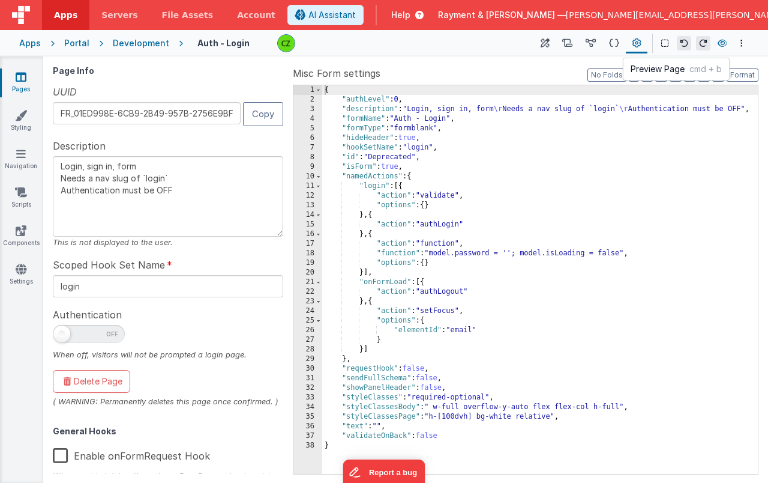
click at [725, 39] on icon at bounding box center [723, 43] width 10 height 8
click at [721, 42] on icon at bounding box center [723, 43] width 10 height 8
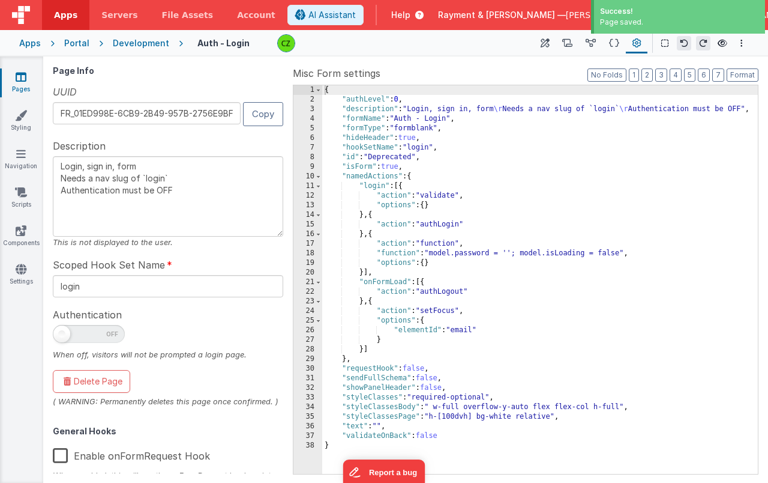
click at [22, 81] on icon at bounding box center [21, 77] width 11 height 12
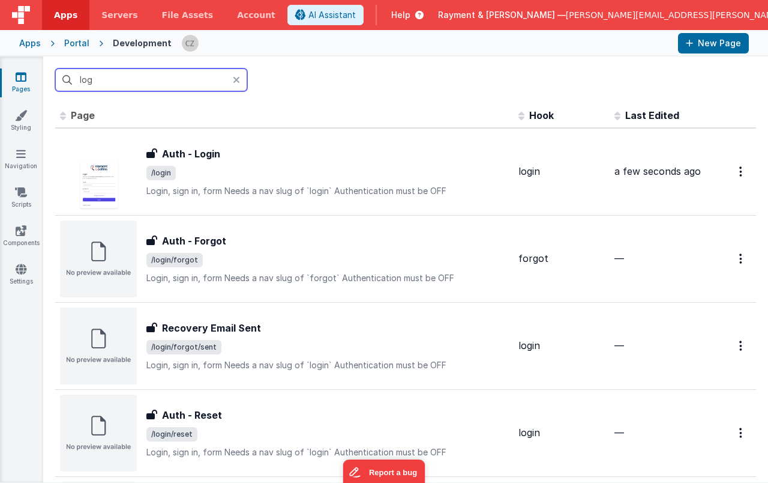
click at [128, 80] on input "log" at bounding box center [151, 79] width 192 height 23
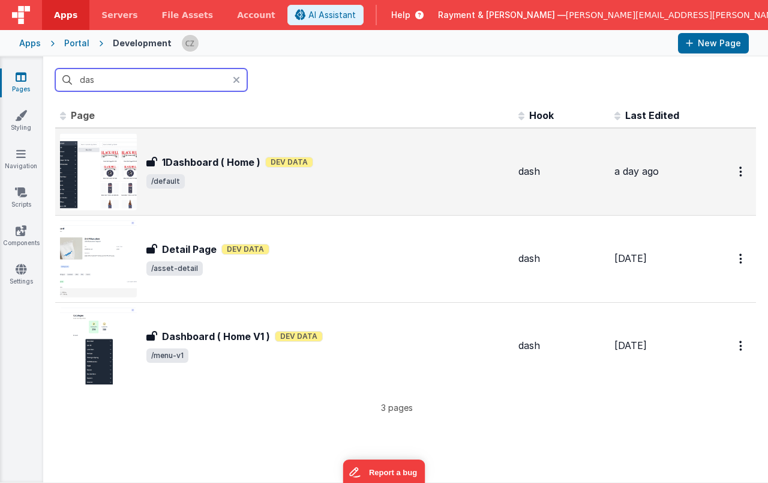
type input "das"
click at [304, 176] on span "/default" at bounding box center [327, 181] width 363 height 14
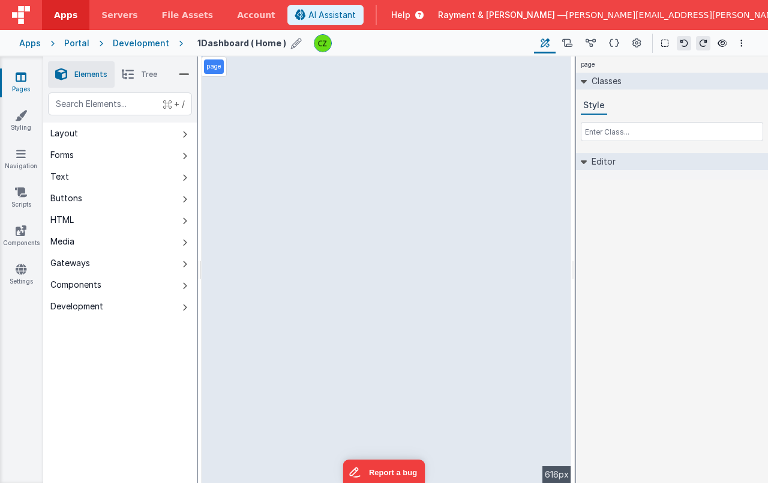
click at [247, 45] on h4 "1Dashboard ( Home )" at bounding box center [241, 42] width 89 height 9
type input "Dashboard ( Home )"
click at [352, 41] on icon at bounding box center [357, 43] width 10 height 17
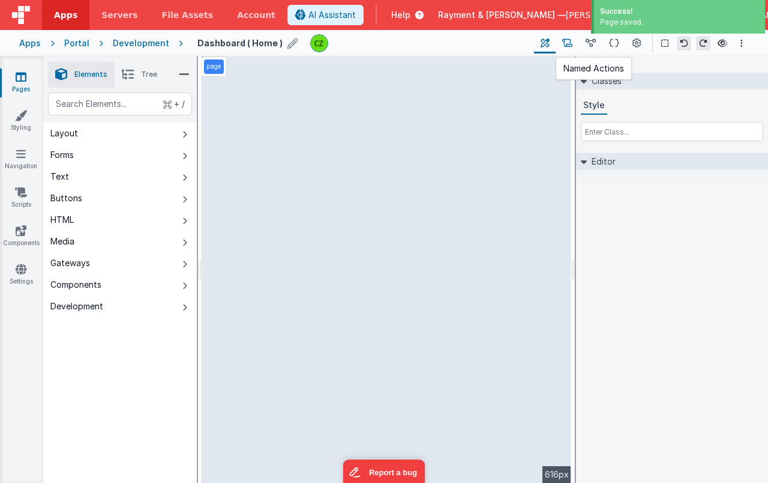
click at [573, 39] on icon at bounding box center [567, 43] width 10 height 13
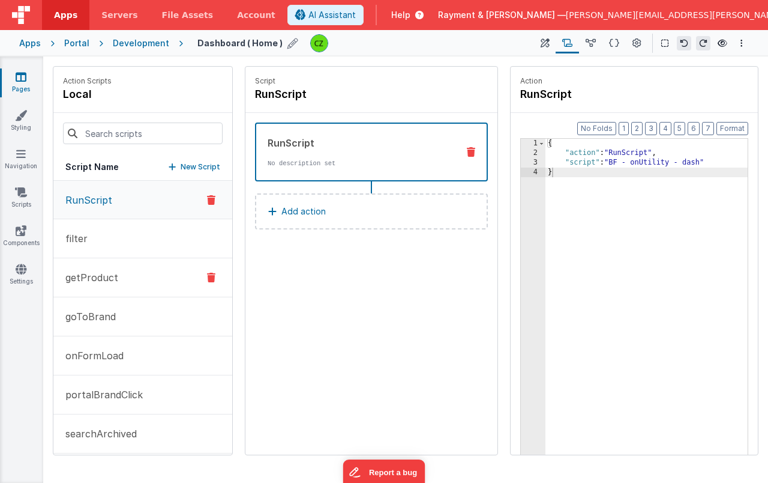
scroll to position [164, 0]
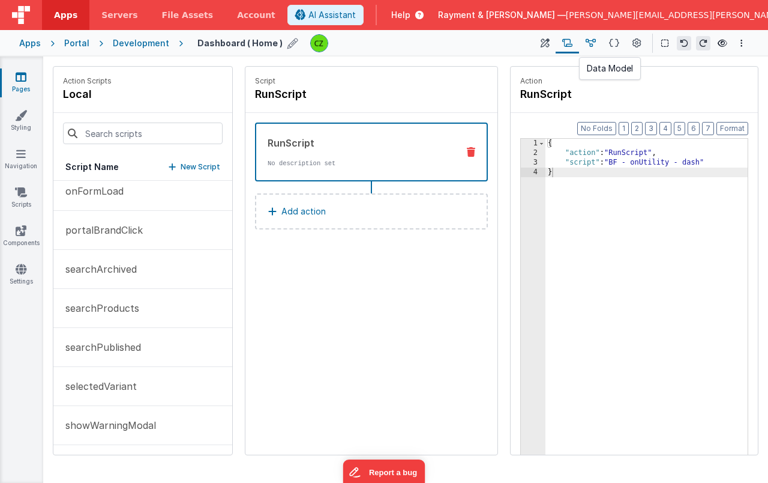
click at [593, 45] on icon at bounding box center [591, 43] width 10 height 13
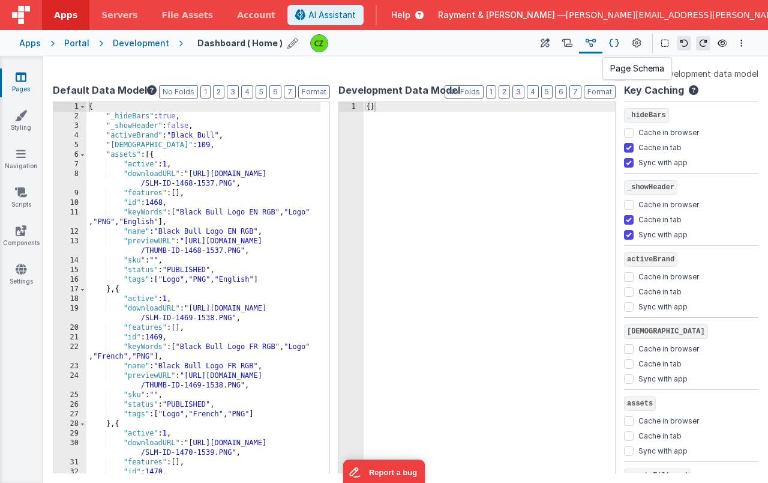
click at [617, 43] on icon at bounding box center [614, 43] width 10 height 13
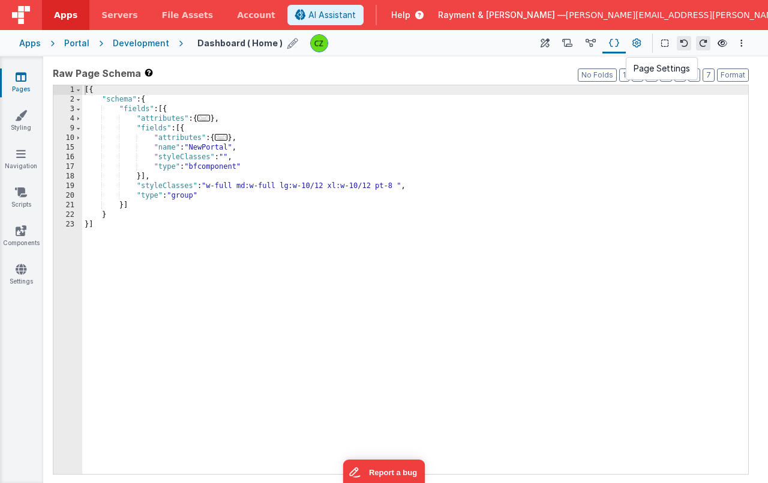
click at [627, 41] on button at bounding box center [637, 43] width 22 height 20
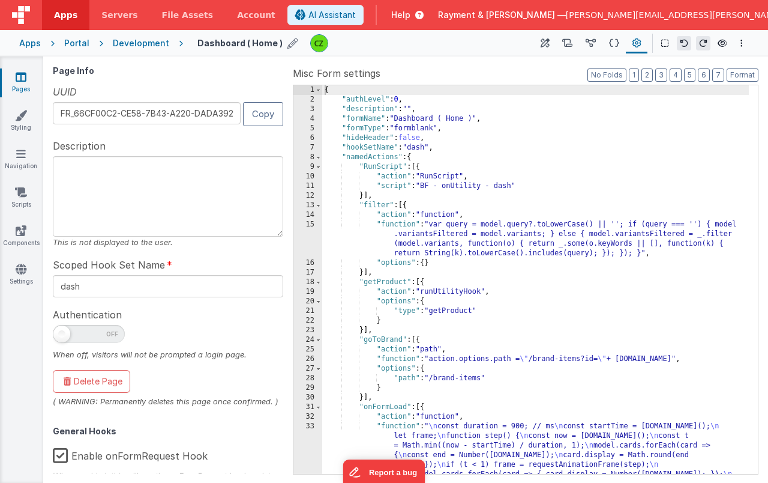
scroll to position [0, 0]
click at [611, 43] on icon at bounding box center [614, 43] width 10 height 13
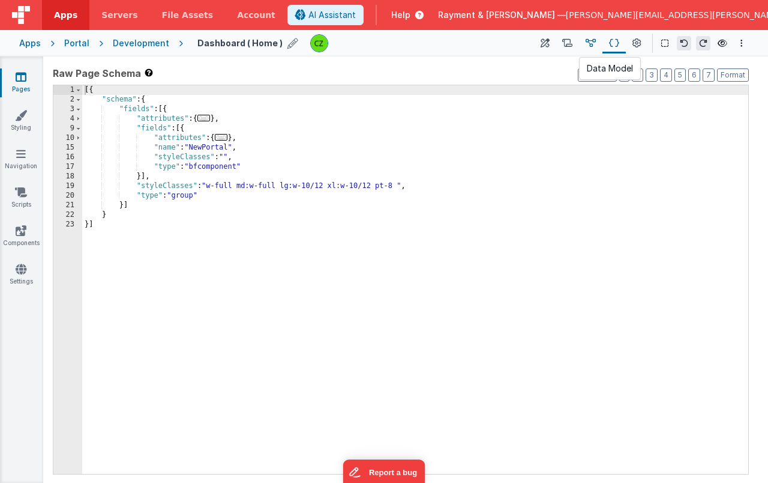
click at [592, 44] on icon at bounding box center [591, 43] width 10 height 13
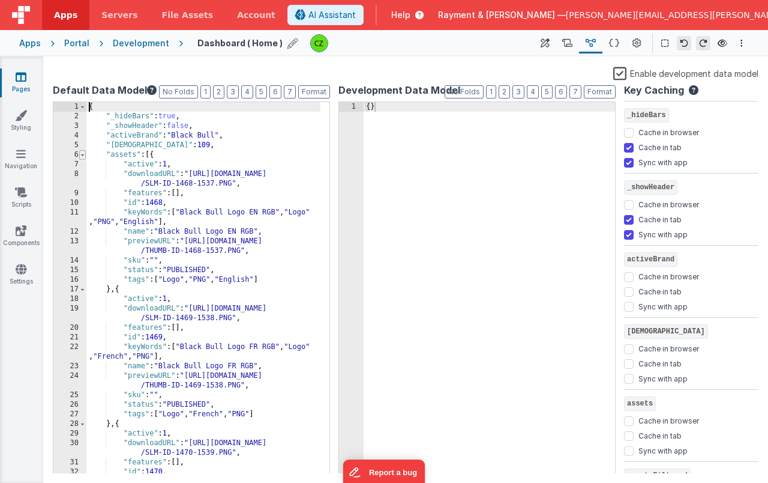
click at [82, 155] on span at bounding box center [82, 155] width 7 height 10
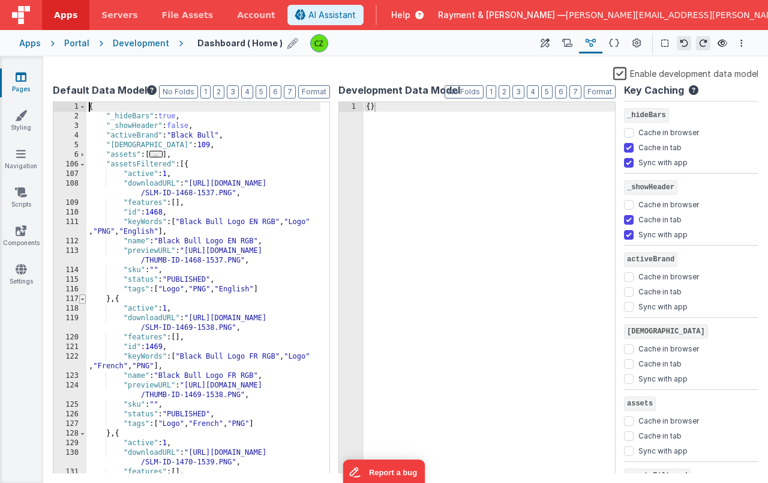
click at [83, 300] on span at bounding box center [82, 299] width 7 height 10
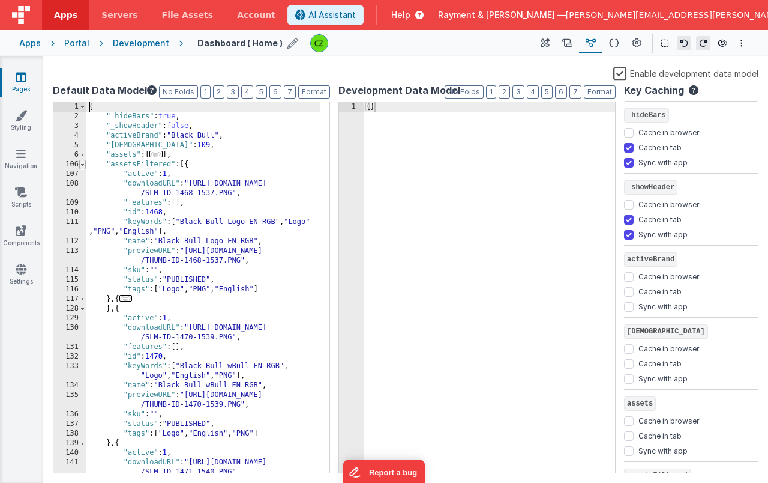
click at [85, 166] on span at bounding box center [82, 165] width 7 height 10
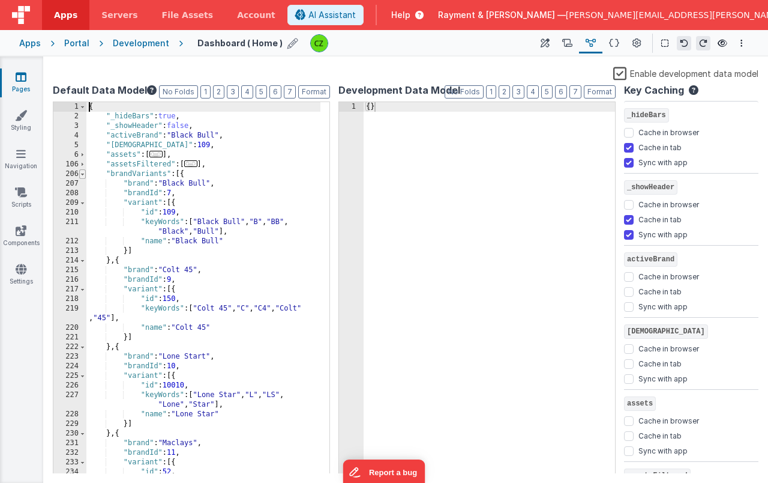
click at [84, 176] on span at bounding box center [82, 174] width 7 height 10
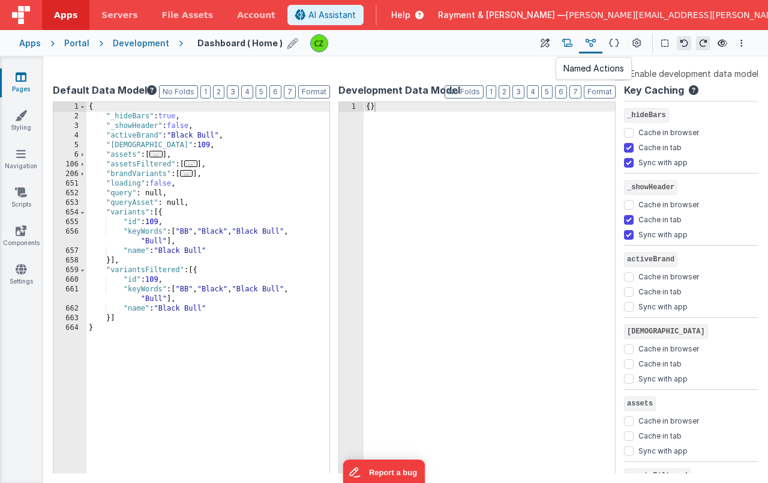
click at [558, 43] on button at bounding box center [567, 43] width 23 height 20
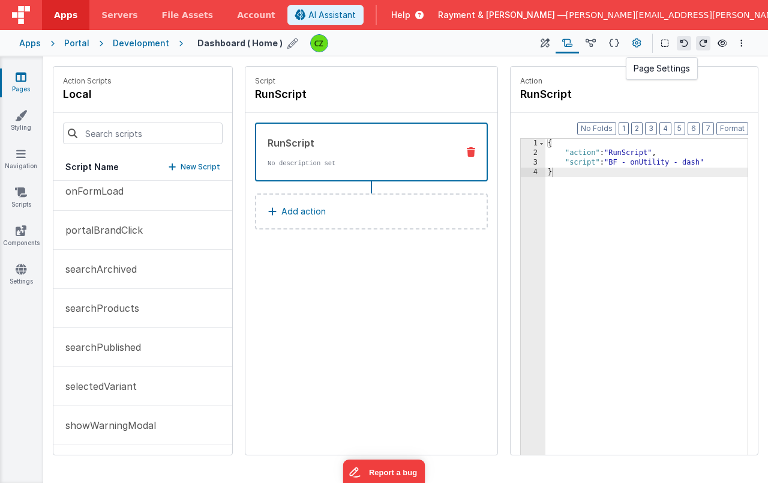
click at [635, 41] on icon at bounding box center [637, 43] width 9 height 13
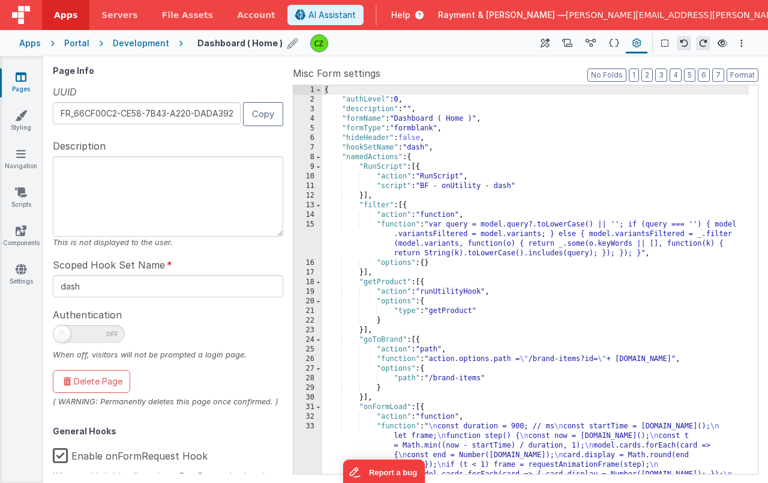
click at [84, 332] on span at bounding box center [89, 334] width 72 height 18
click at [62, 332] on input "checkbox" at bounding box center [58, 332] width 10 height 10
checkbox input "true"
click at [721, 40] on icon at bounding box center [723, 43] width 10 height 8
click at [724, 39] on icon at bounding box center [723, 43] width 10 height 8
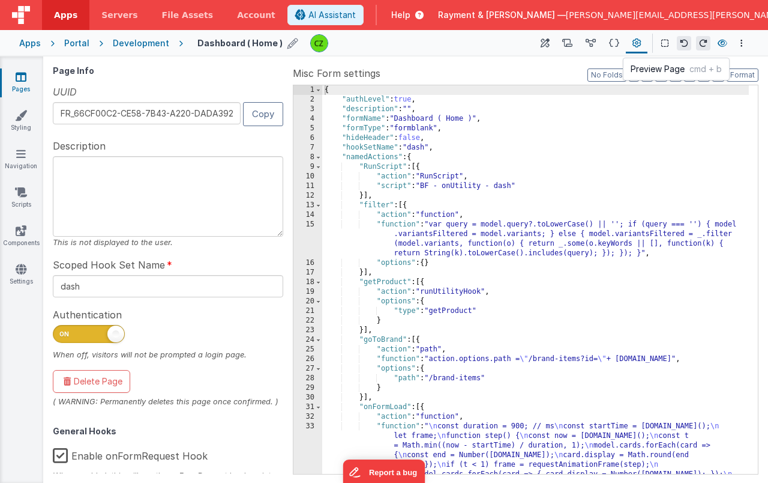
click at [723, 47] on icon at bounding box center [723, 43] width 10 height 8
click at [723, 38] on button at bounding box center [722, 43] width 14 height 17
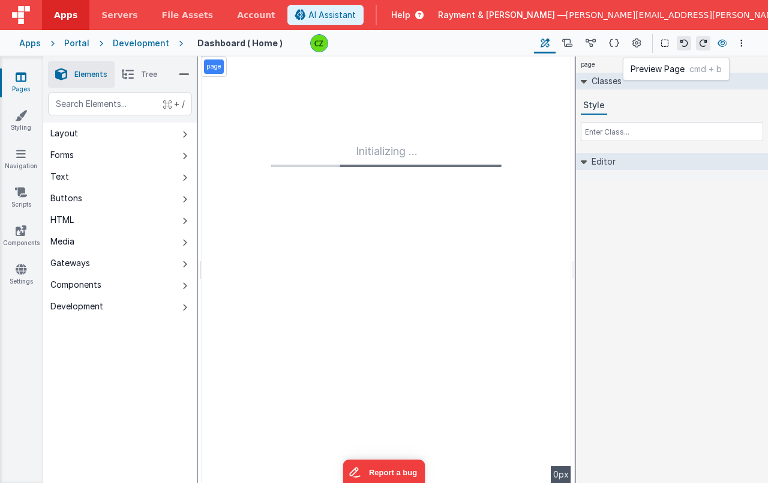
click at [719, 43] on icon at bounding box center [723, 43] width 10 height 8
